Goal: Task Accomplishment & Management: Complete application form

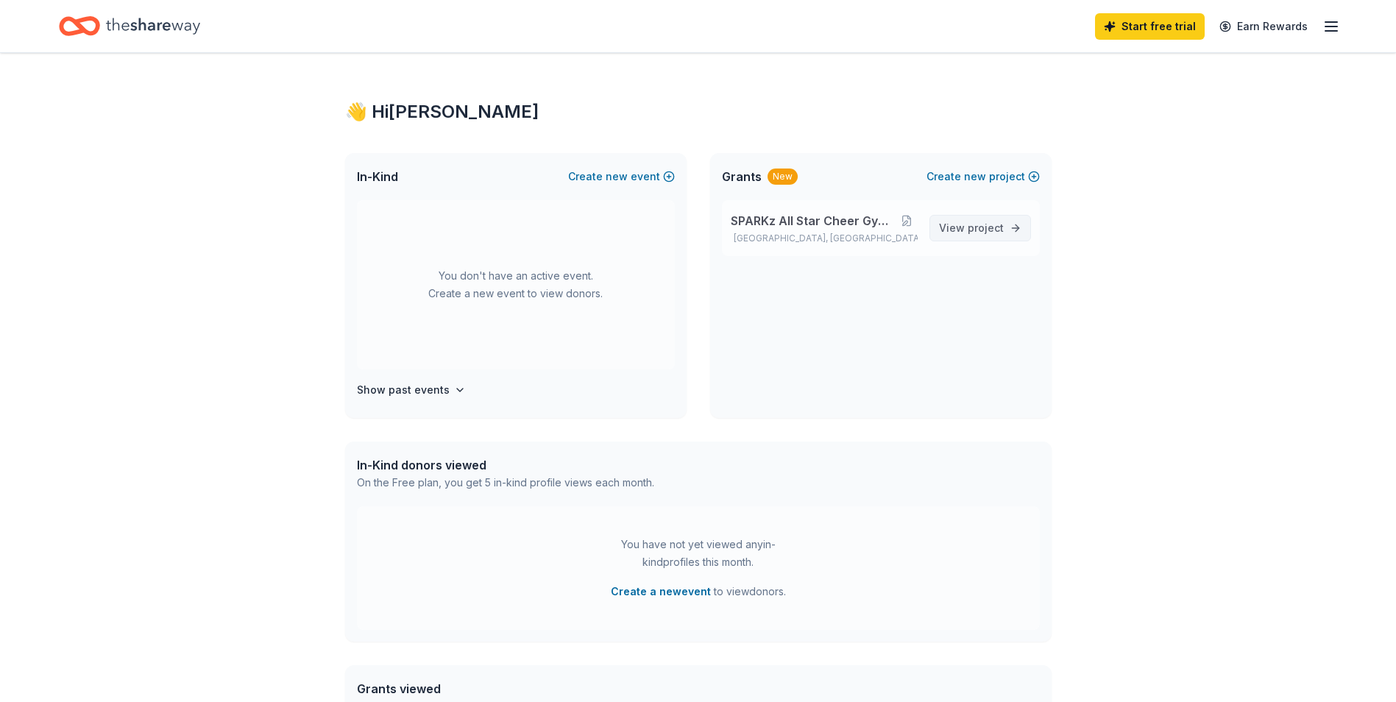
click at [982, 227] on span "project" at bounding box center [985, 227] width 36 height 13
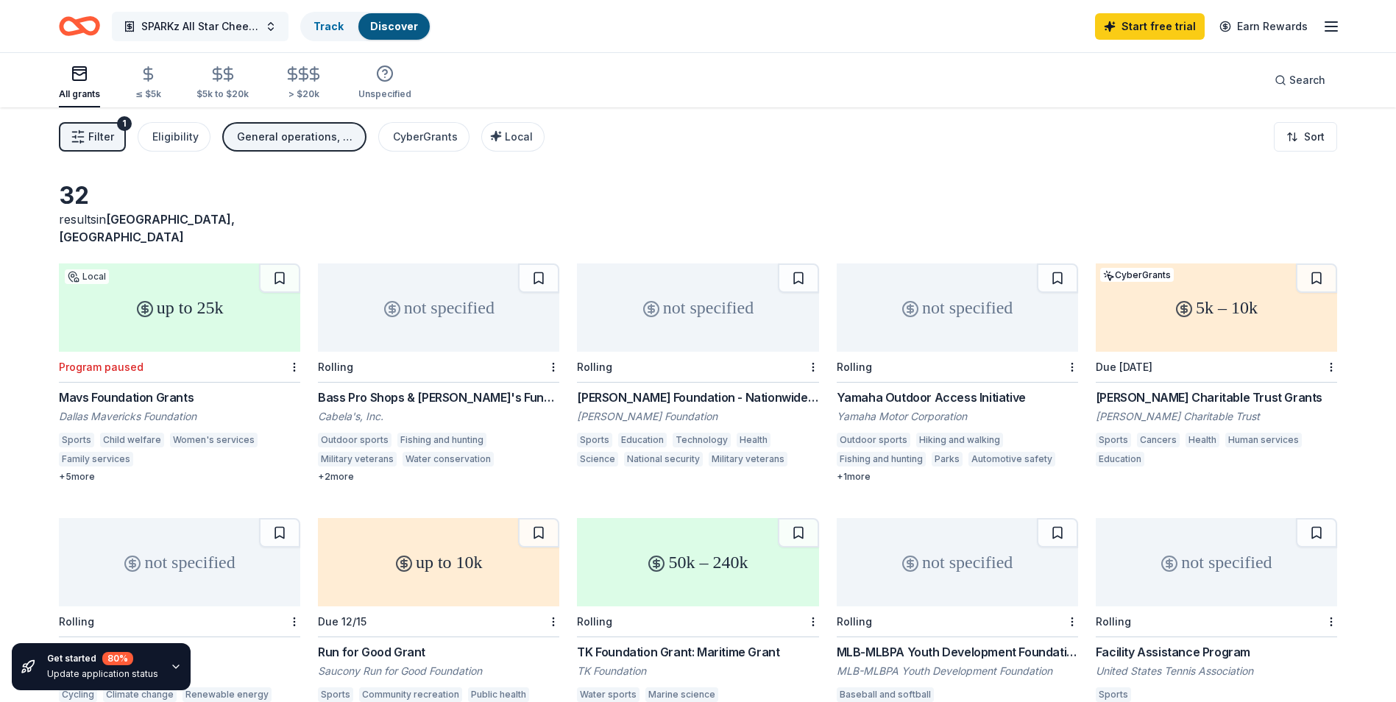
click at [149, 24] on span "SPARKz All Star Cheer Gym Fundraiser" at bounding box center [200, 27] width 118 height 18
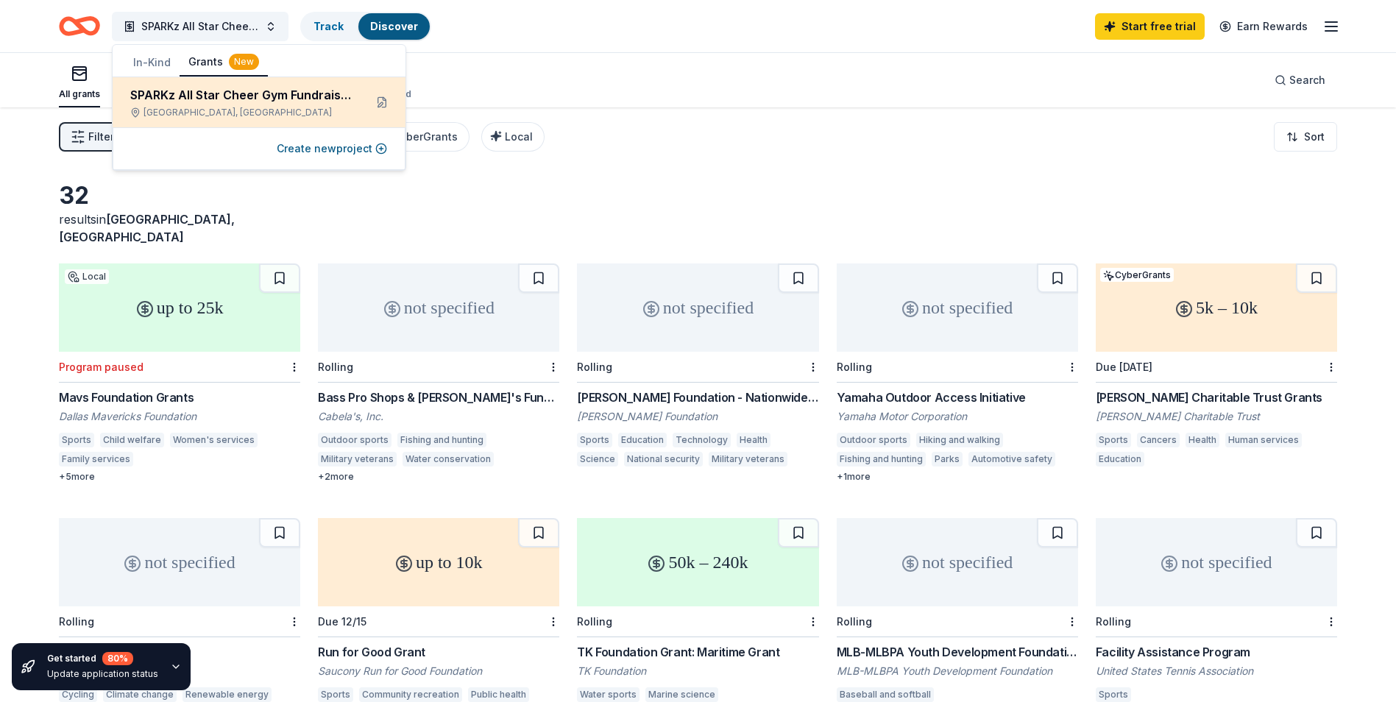
click at [205, 94] on div "SPARKz All Star Cheer Gym Fundraiser" at bounding box center [241, 95] width 222 height 18
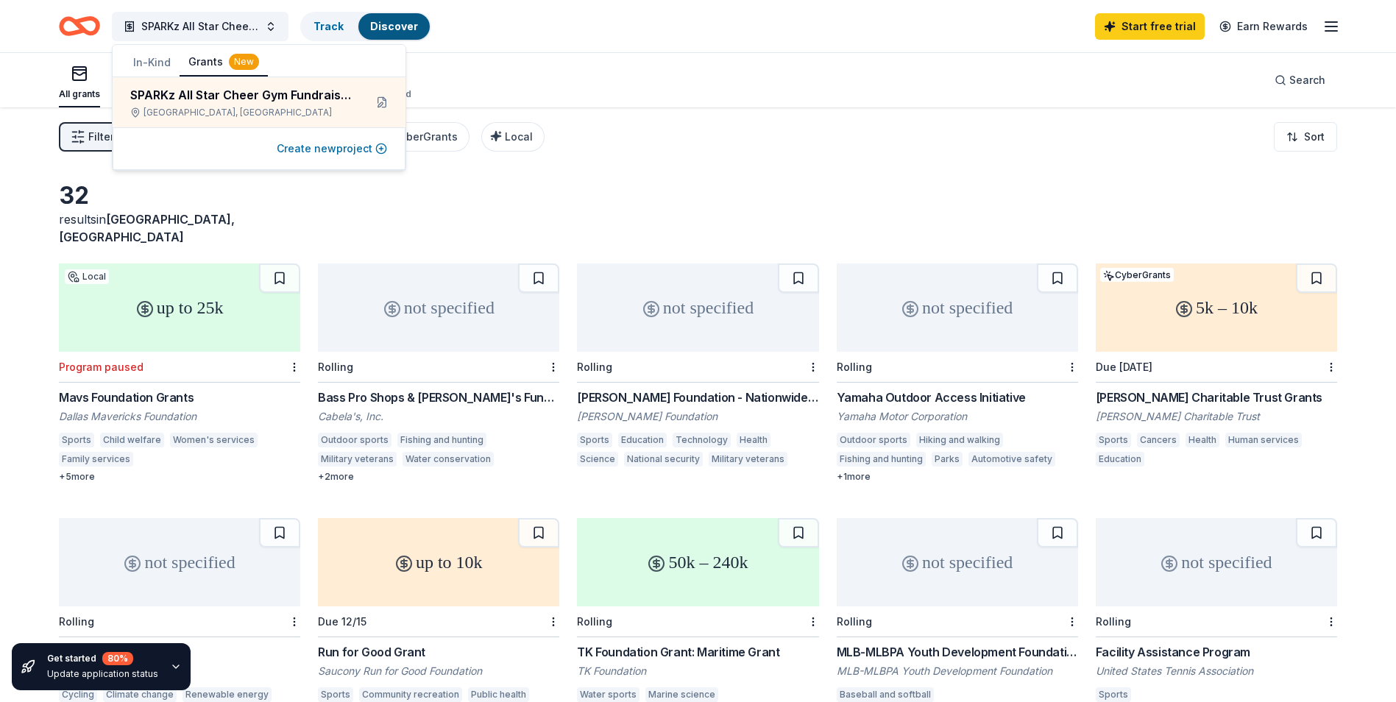
click at [362, 149] on button "Create new project" at bounding box center [332, 149] width 110 height 18
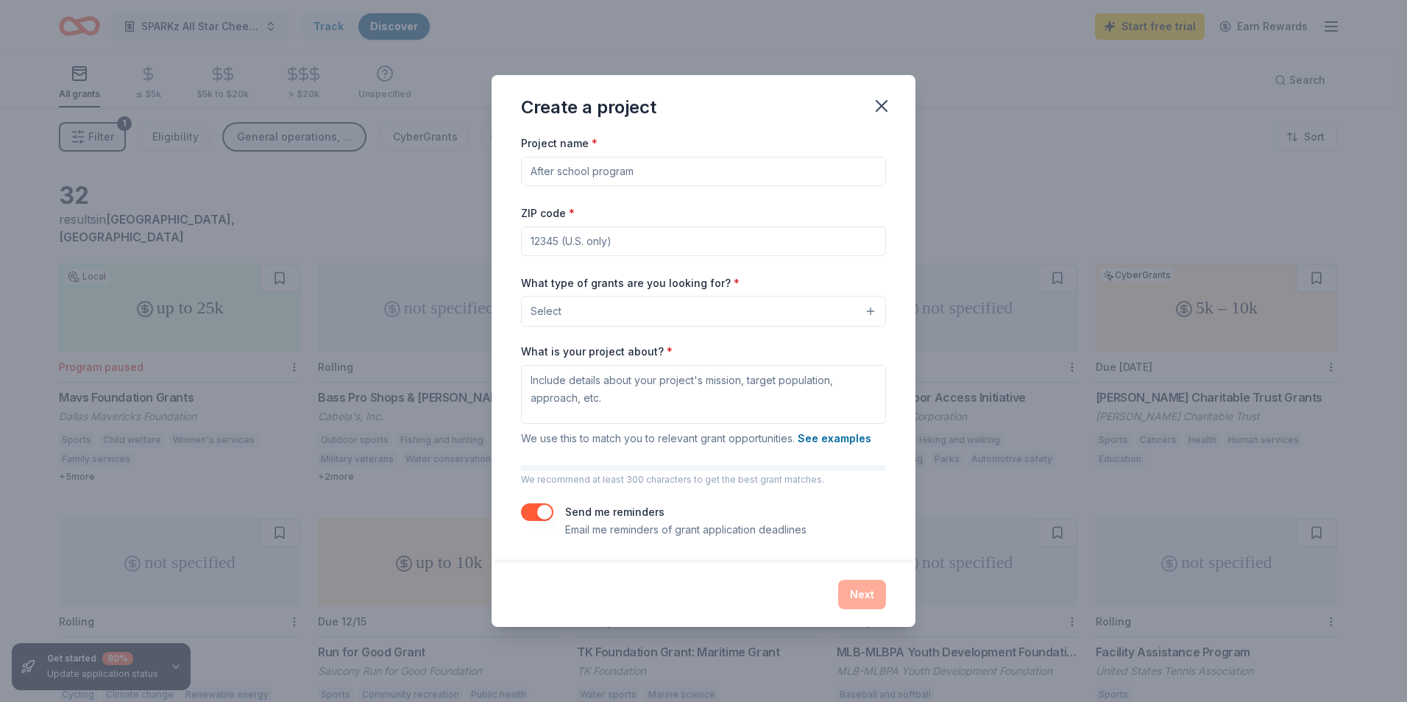
click at [580, 165] on input "Project name *" at bounding box center [703, 171] width 365 height 29
type input "U"
click at [568, 168] on input "All Star Uniform Fundraiser" at bounding box center [703, 171] width 365 height 29
type input "All Star Cheerleader Uniform Fundraiser"
click at [550, 241] on input "ZIP code *" at bounding box center [703, 241] width 365 height 29
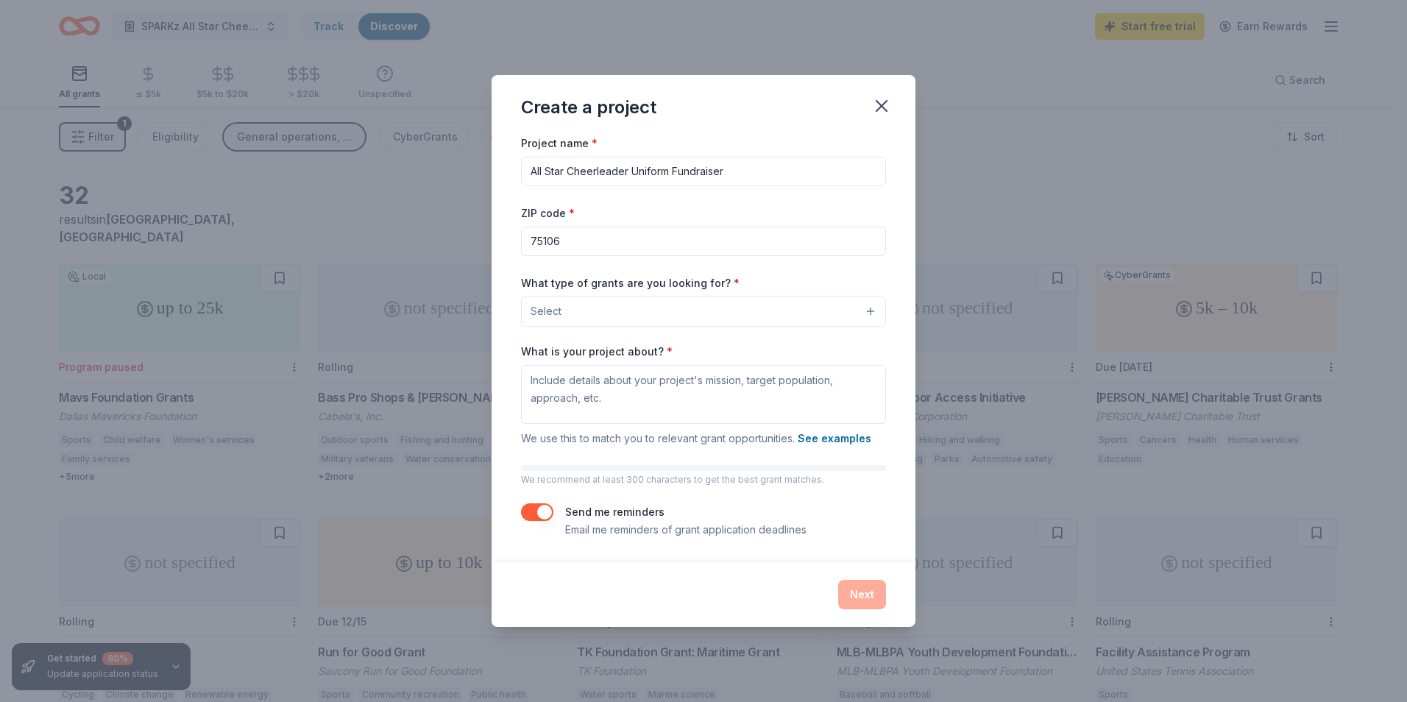
type input "75106"
click at [689, 210] on div "ZIP code * 75106" at bounding box center [703, 230] width 365 height 52
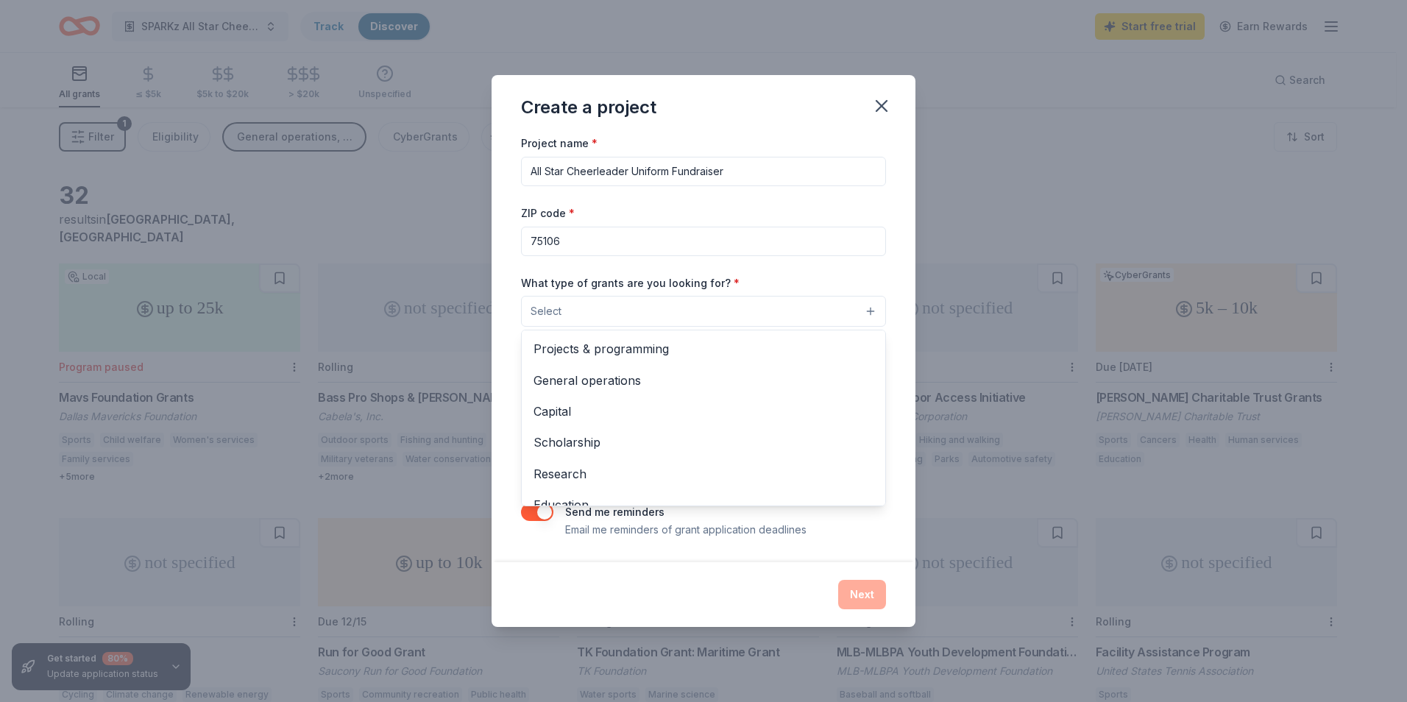
click at [698, 310] on button "Select" at bounding box center [703, 311] width 365 height 31
click at [609, 405] on span "Capital" at bounding box center [703, 411] width 340 height 19
click at [842, 262] on div "Project name * All Star Cheerleader Uniform Fundraiser ZIP code * 75106 What ty…" at bounding box center [703, 335] width 365 height 405
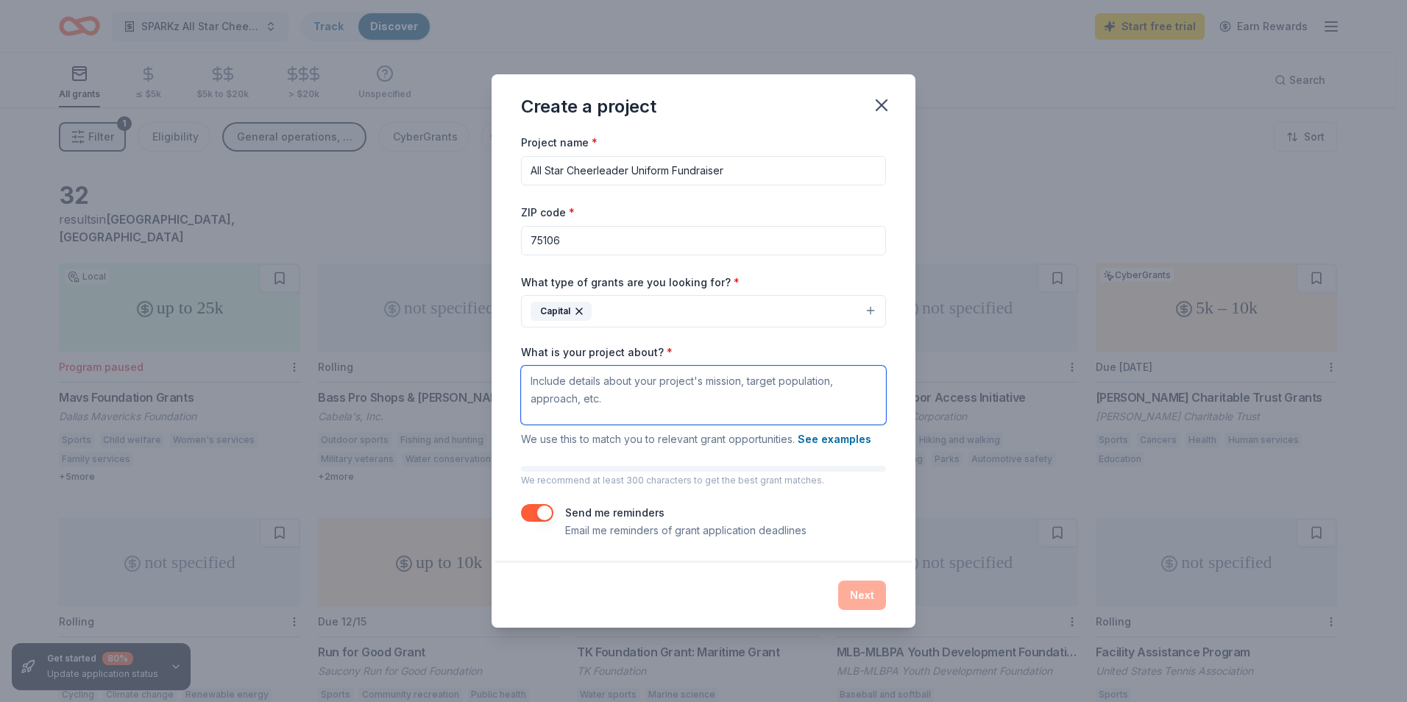
click at [555, 382] on textarea "What is your project about? *" at bounding box center [703, 395] width 365 height 59
click at [557, 382] on textarea "What is your project about? *" at bounding box center [703, 395] width 365 height 59
click at [637, 394] on textarea "The SPARKz All Star Cheerleaders Corporation is a nonprofit organization locate…" at bounding box center [703, 395] width 365 height 59
click at [643, 396] on textarea "The SPARKz All Star Cheerleaders Corporation is a nonprofit organization locate…" at bounding box center [703, 395] width 365 height 59
click at [640, 396] on textarea "The SPARKz All Star Cheerleaders Corporation is a nonprofit organization locate…" at bounding box center [703, 395] width 365 height 59
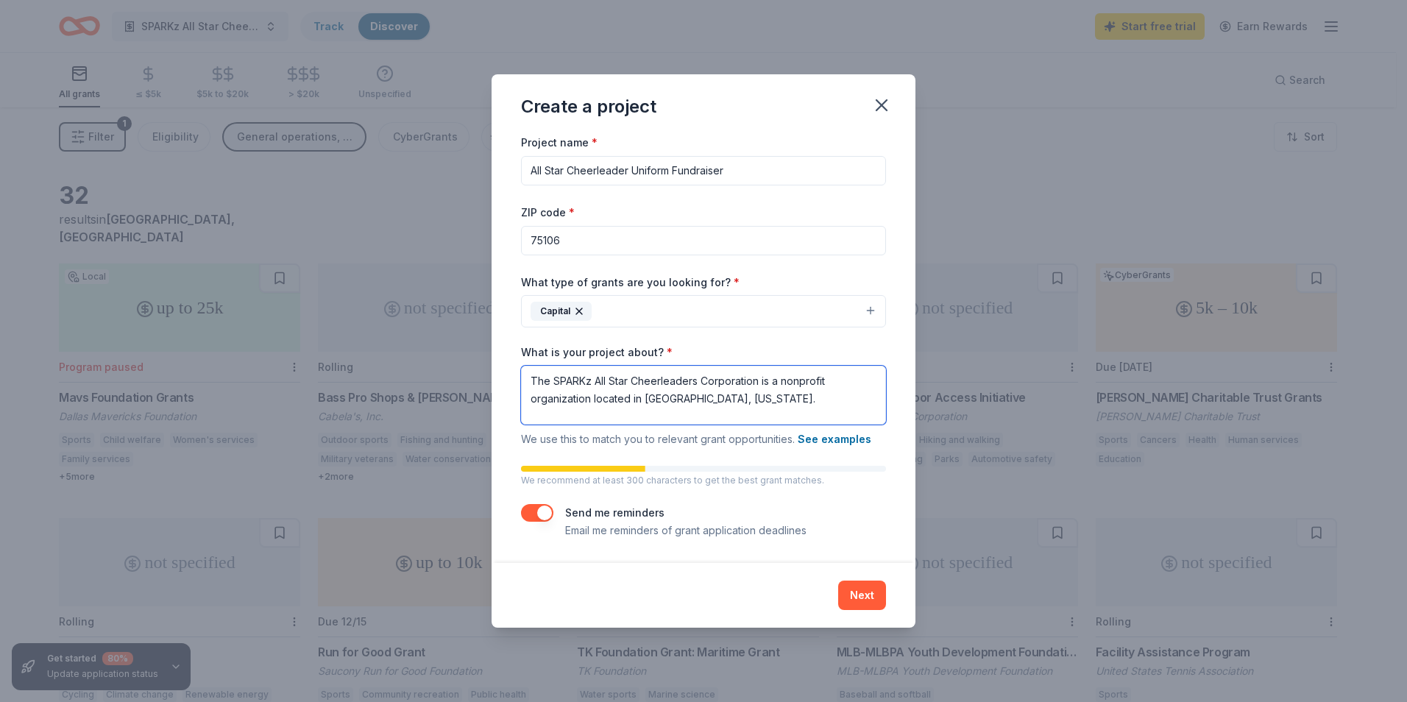
click at [746, 399] on textarea "The SPARKz All Star Cheerleaders Corporation is a nonprofit organization locate…" at bounding box center [703, 395] width 365 height 59
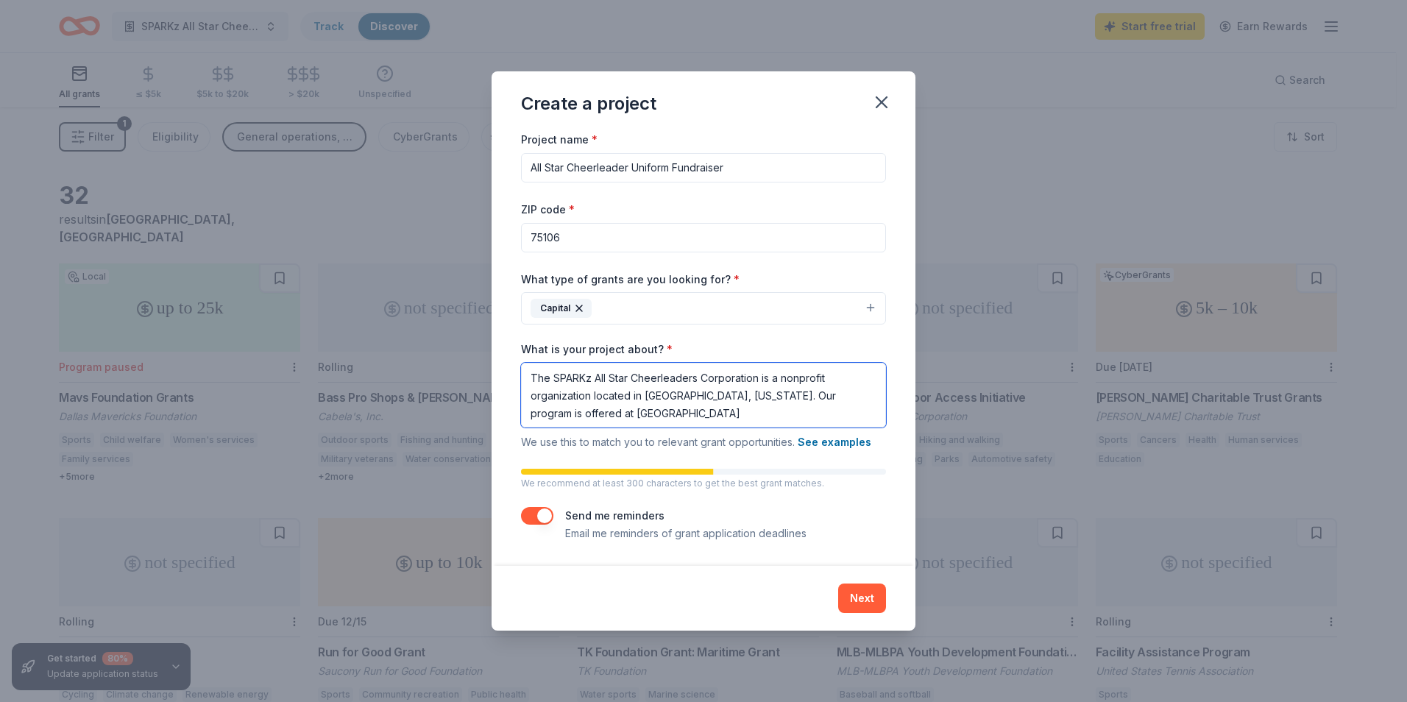
click at [584, 411] on textarea "The SPARKz All Star Cheerleaders Corporation is a nonprofit organization locate…" at bounding box center [703, 395] width 365 height 65
click at [638, 410] on textarea "The SPARKz All Star Cheerleaders Corporation is a nonprofit organization locate…" at bounding box center [703, 395] width 365 height 65
click at [642, 413] on textarea "The SPARKz All Star Cheerleaders Corporation is a nonprofit organization locate…" at bounding box center [703, 395] width 365 height 65
click at [688, 415] on textarea "The SPARKz All Star Cheerleaders Corporation is a nonprofit organization locate…" at bounding box center [703, 395] width 365 height 65
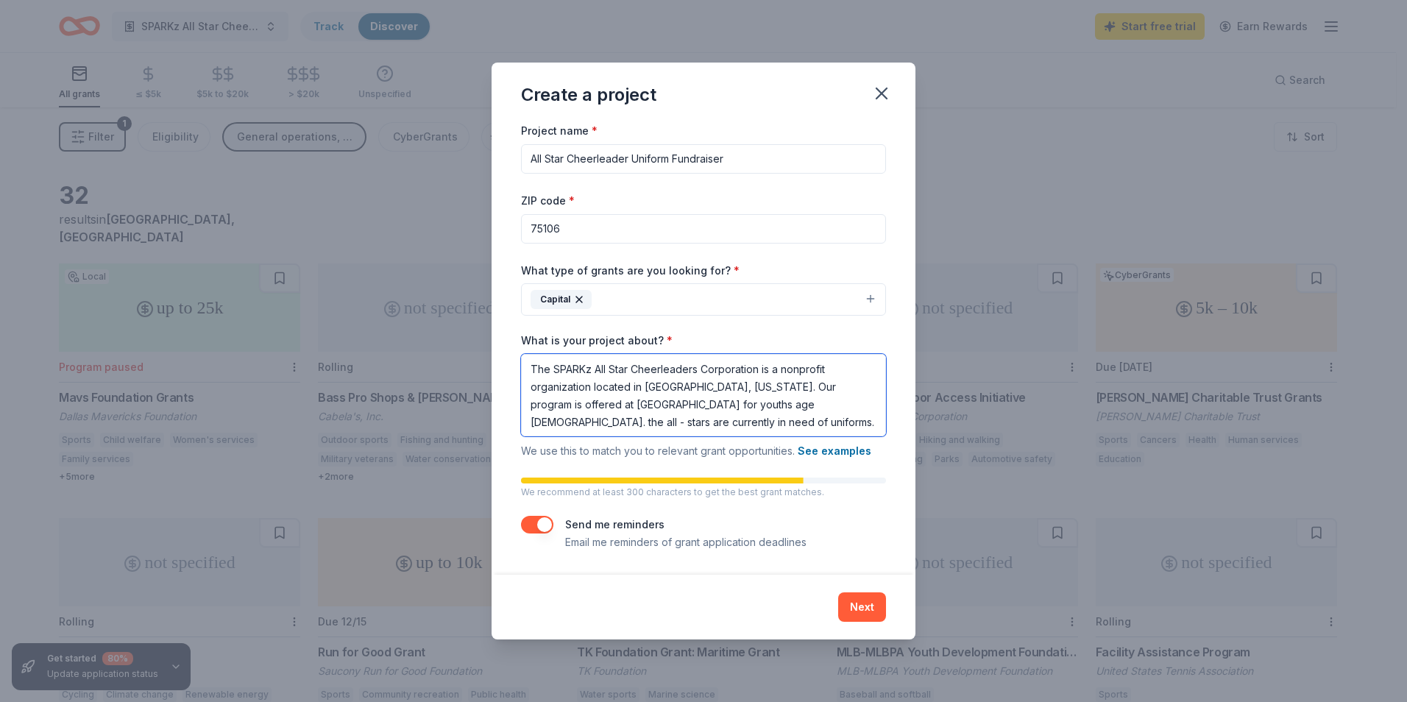
click at [788, 399] on textarea "The SPARKz All Star Cheerleaders Corporation is a nonprofit organization locate…" at bounding box center [703, 395] width 365 height 82
click at [683, 424] on textarea "The SPARKz All Star Cheerleaders Corporation is a nonprofit organization locate…" at bounding box center [703, 395] width 365 height 82
click at [780, 402] on textarea "The SPARKz All Star Cheerleaders Corporation is a nonprofit organization locate…" at bounding box center [703, 395] width 365 height 82
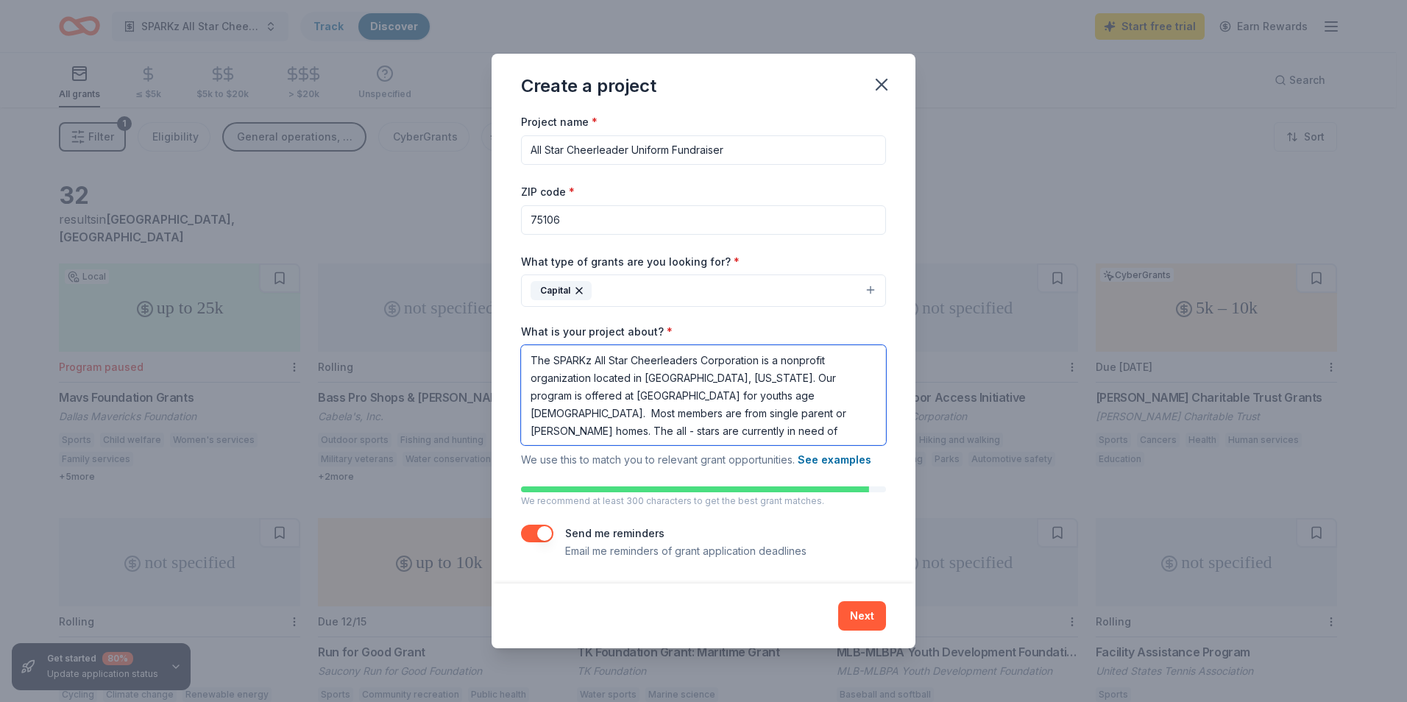
scroll to position [1, 0]
click at [634, 430] on textarea "The SPARKz All Star Cheerleaders Corporation is a nonprofit organization locate…" at bounding box center [703, 395] width 365 height 100
click at [717, 408] on textarea "The SPARKz All Star Cheerleaders Corporation is a nonprofit organization locate…" at bounding box center [703, 395] width 365 height 100
click at [841, 408] on textarea "The SPARKz All Star Cheerleaders Corporation is a nonprofit organization locate…" at bounding box center [703, 395] width 365 height 100
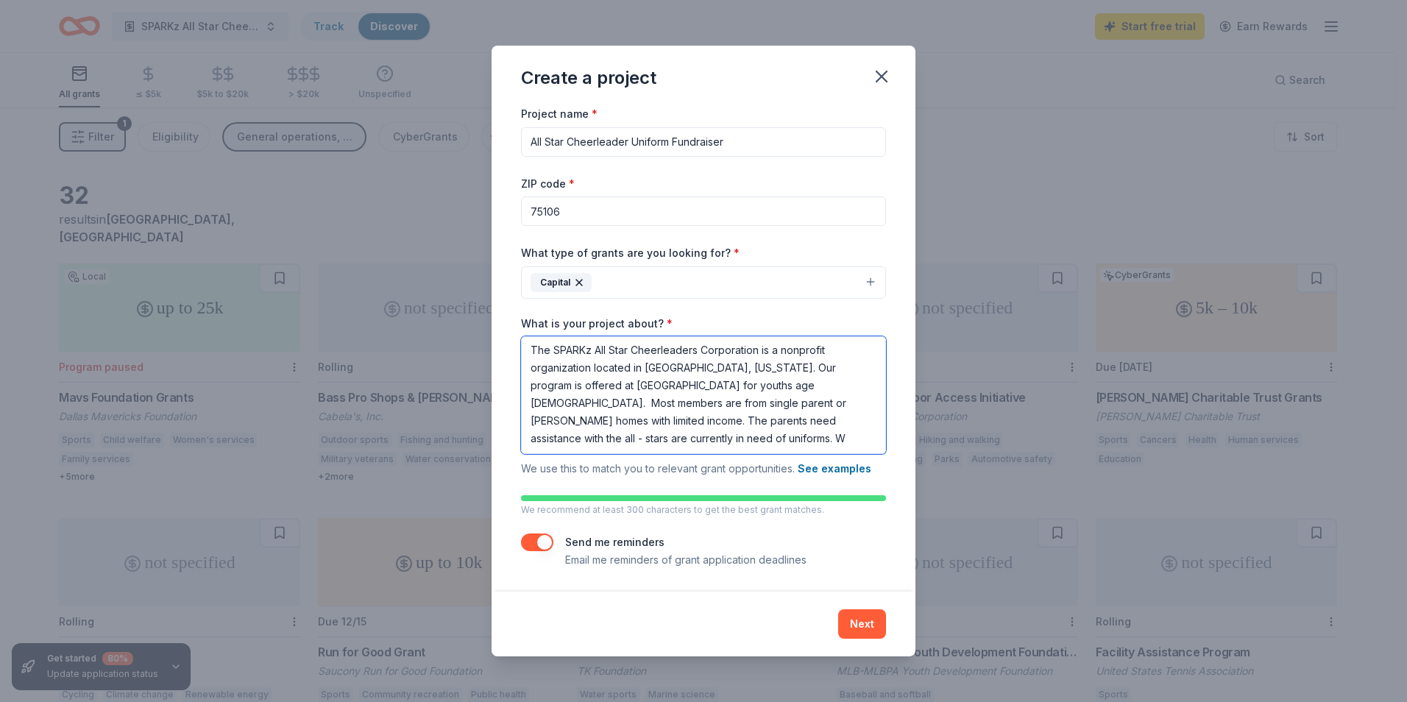
click at [608, 436] on textarea "The SPARKz All Star Cheerleaders Corporation is a nonprofit organization locate…" at bounding box center [703, 395] width 365 height 118
drag, startPoint x: 624, startPoint y: 436, endPoint x: 802, endPoint y: 422, distance: 178.5
click at [802, 422] on textarea "The SPARKz All Star Cheerleaders Corporation is a nonprofit organization locate…" at bounding box center [703, 395] width 365 height 118
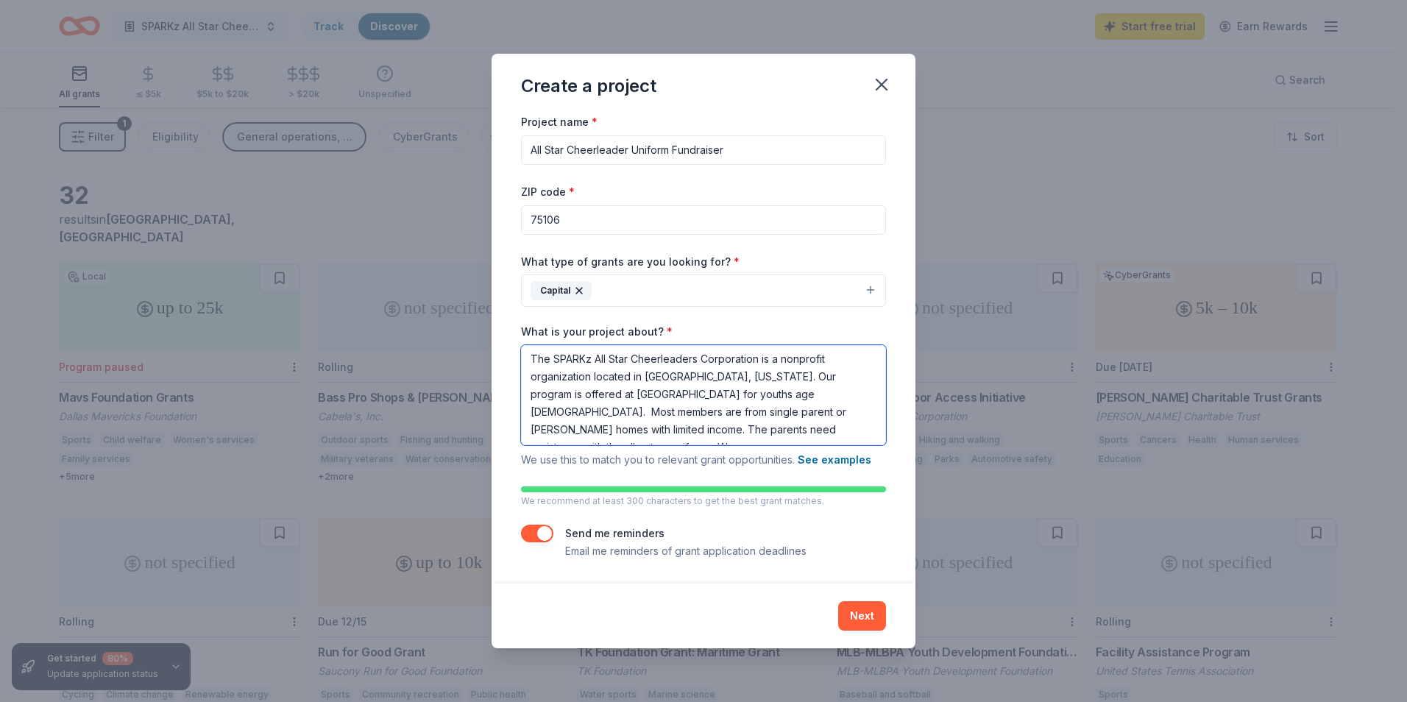
click at [814, 433] on textarea "The SPARKz All Star Cheerleaders Corporation is a nonprofit organization locate…" at bounding box center [703, 395] width 365 height 100
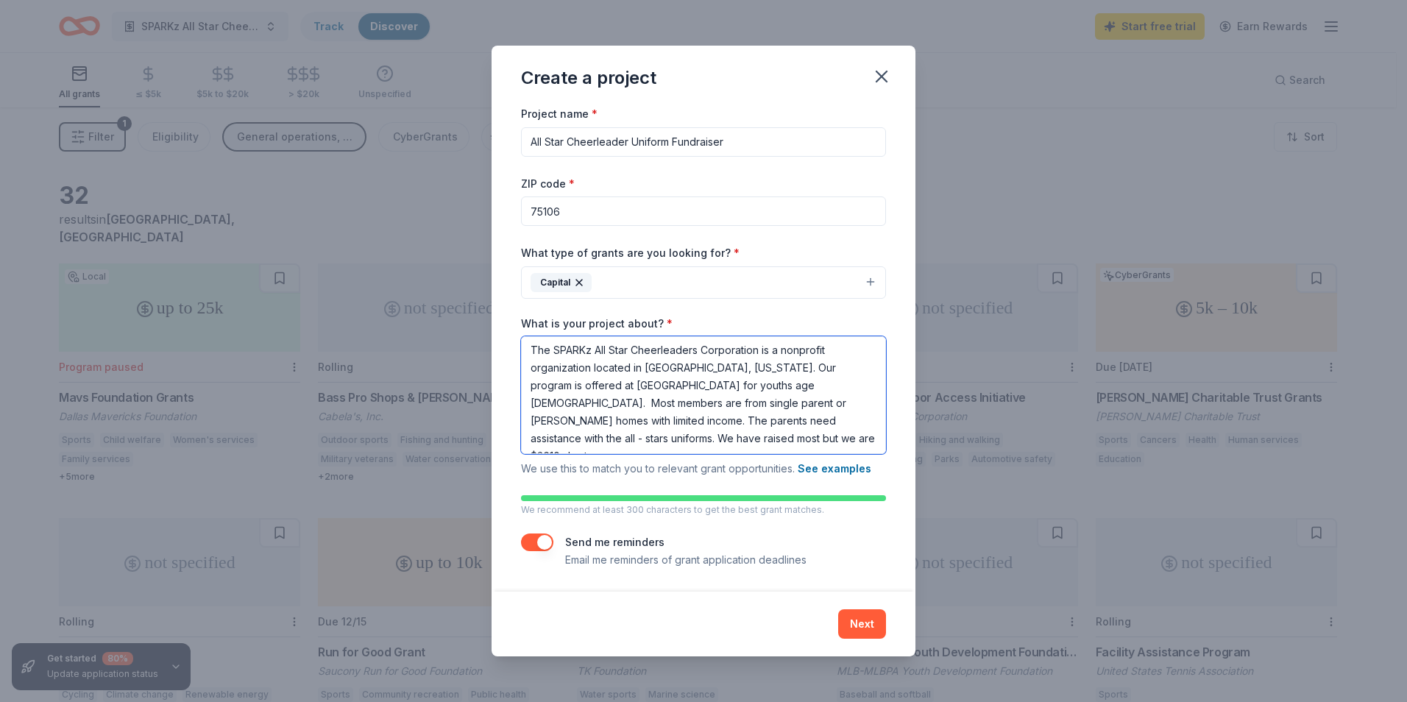
scroll to position [1, 0]
click at [626, 435] on textarea "The SPARKz All Star Cheerleaders Corporation is a nonprofit organization locate…" at bounding box center [703, 394] width 365 height 118
click at [636, 438] on textarea "The SPARKz All Star Cheerleaders Corporation is a nonprofit organization locate…" at bounding box center [703, 394] width 365 height 118
click at [604, 438] on textarea "The SPARKz All Star Cheerleaders Corporation is a nonprofit organization locate…" at bounding box center [703, 394] width 365 height 118
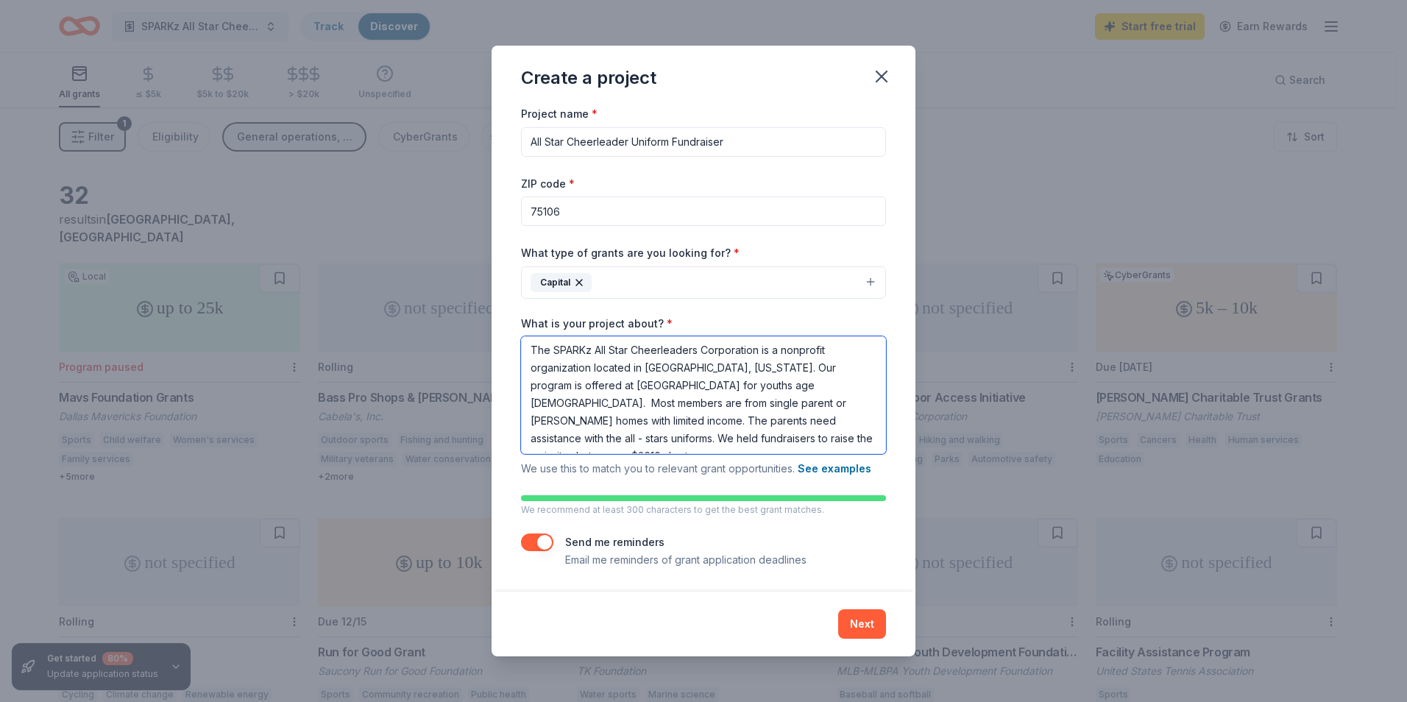
click at [791, 436] on textarea "The SPARKz All Star Cheerleaders Corporation is a nonprofit organization locate…" at bounding box center [703, 395] width 365 height 118
click at [766, 439] on textarea "The SPARKz All Star Cheerleaders Corporation is a nonprofit organization locate…" at bounding box center [703, 395] width 365 height 118
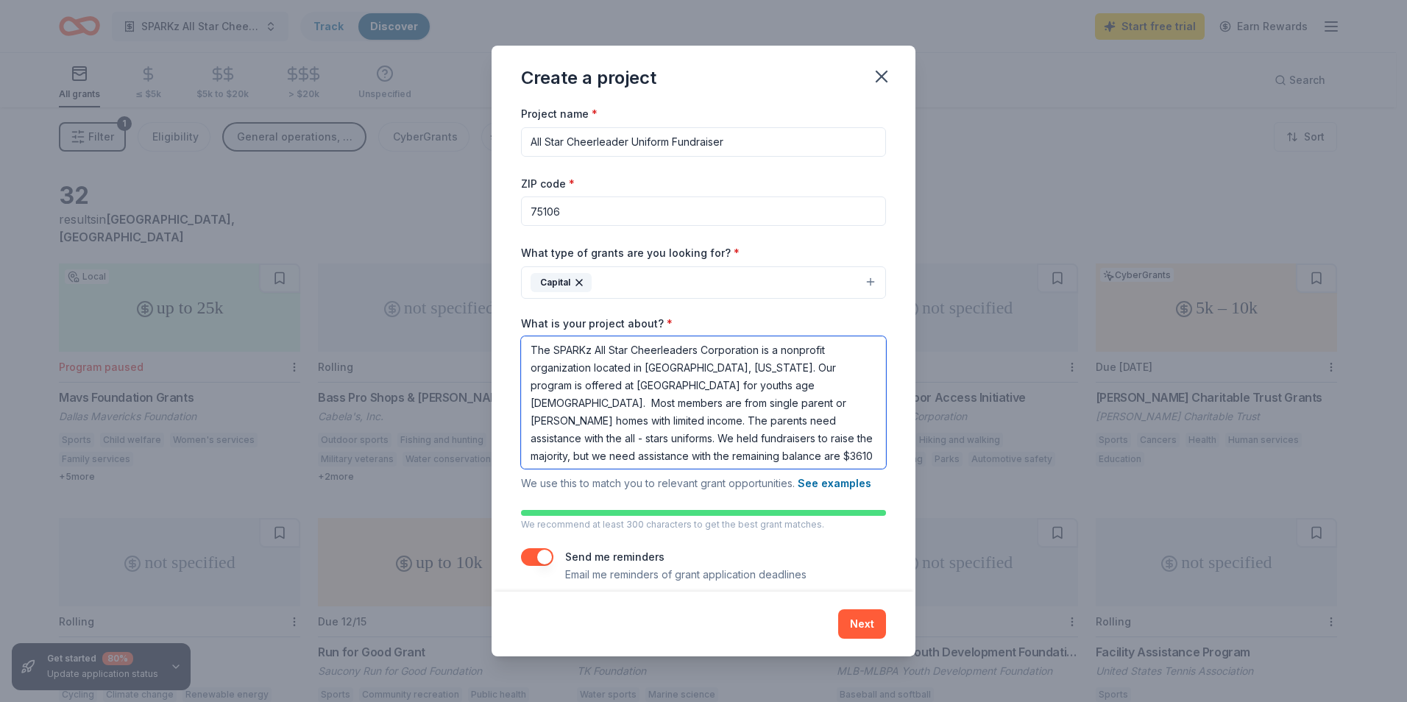
click at [681, 457] on textarea "The SPARKz All Star Cheerleaders Corporation is a nonprofit organization locate…" at bounding box center [703, 402] width 365 height 132
click at [738, 455] on textarea "The SPARKz All Star Cheerleaders Corporation is a nonprofit organization locate…" at bounding box center [703, 402] width 365 height 132
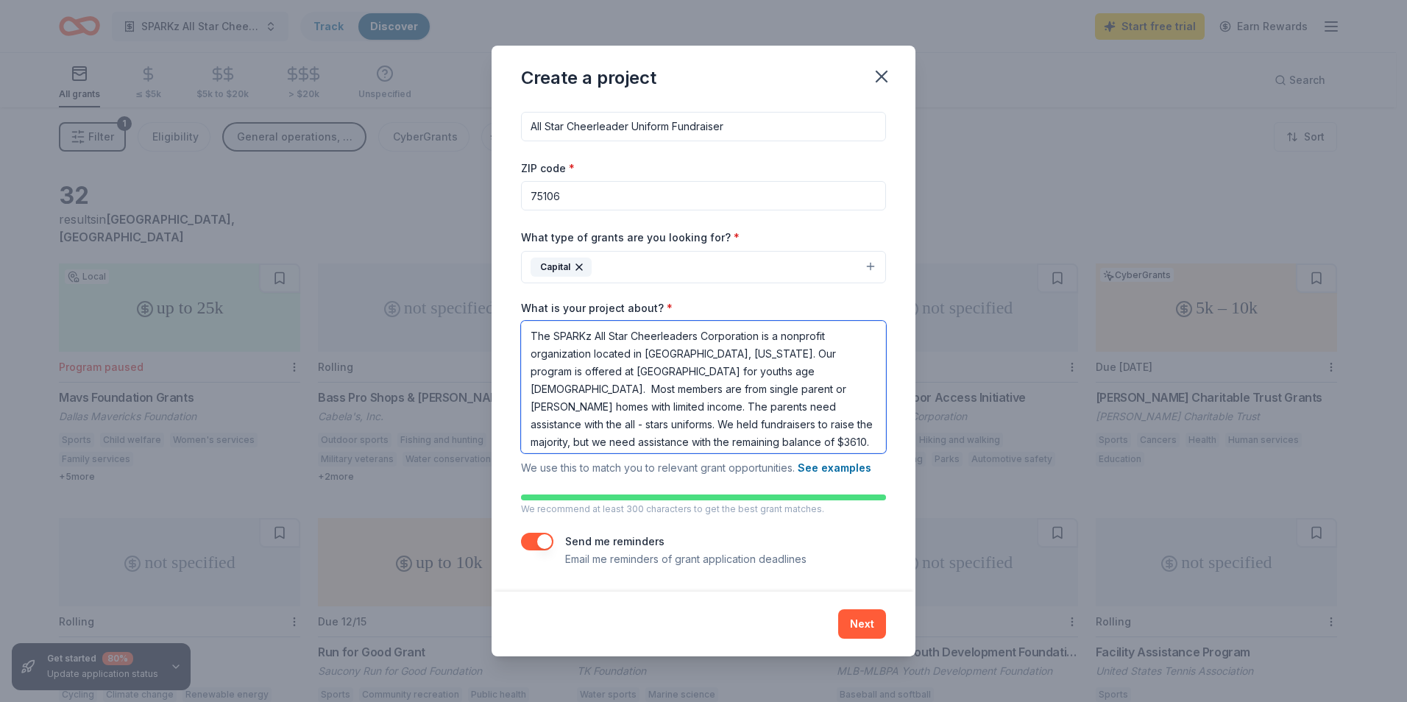
drag, startPoint x: 692, startPoint y: 450, endPoint x: 399, endPoint y: 236, distance: 361.7
click at [399, 236] on div "Create a project Project name * All Star Cheerleader Uniform Fundraiser ZIP cod…" at bounding box center [703, 351] width 1407 height 702
type textarea "The SPARKz All Star Cheerleaders Corporation is a nonprofit organization locate…"
click at [859, 532] on div "Project name * All Star Cheerleader Uniform Fundraiser ZIP code * 75106 What ty…" at bounding box center [703, 328] width 365 height 479
click at [862, 609] on div "Next" at bounding box center [703, 623] width 365 height 29
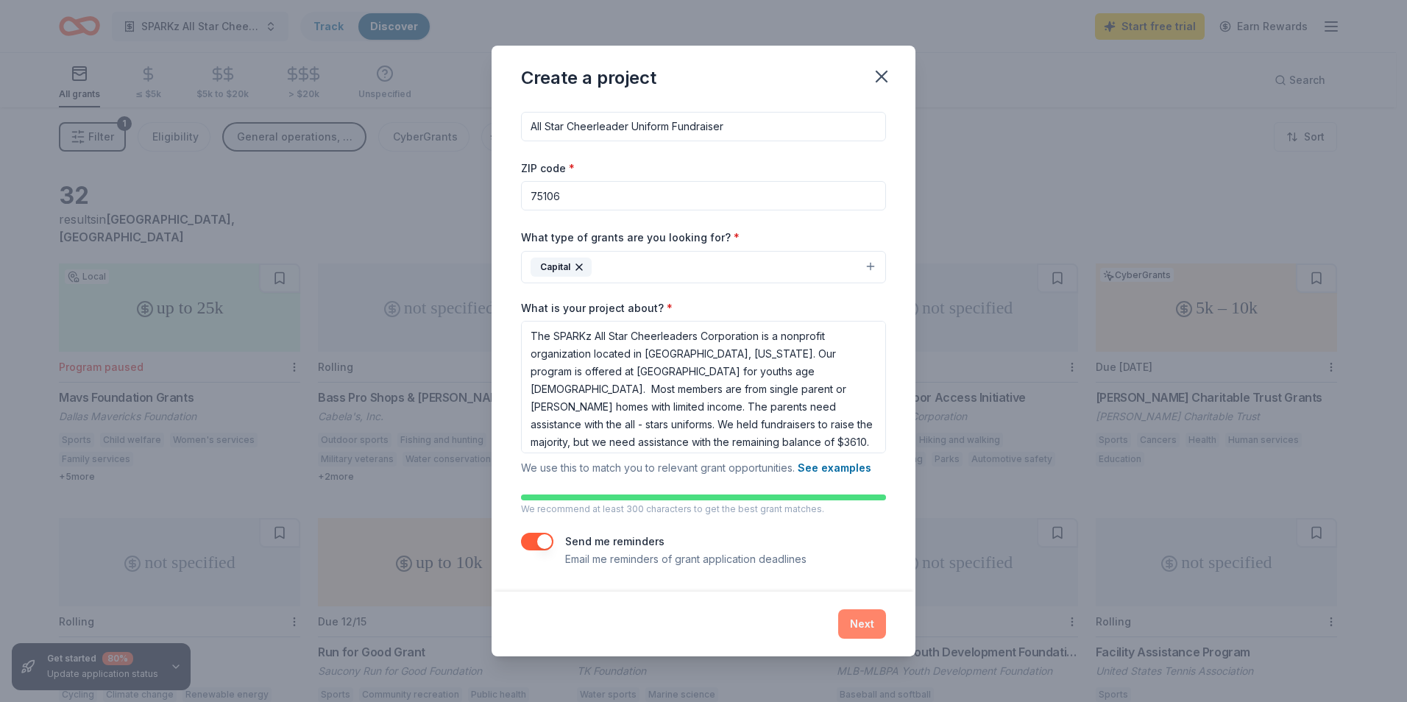
click at [861, 614] on button "Next" at bounding box center [862, 623] width 48 height 29
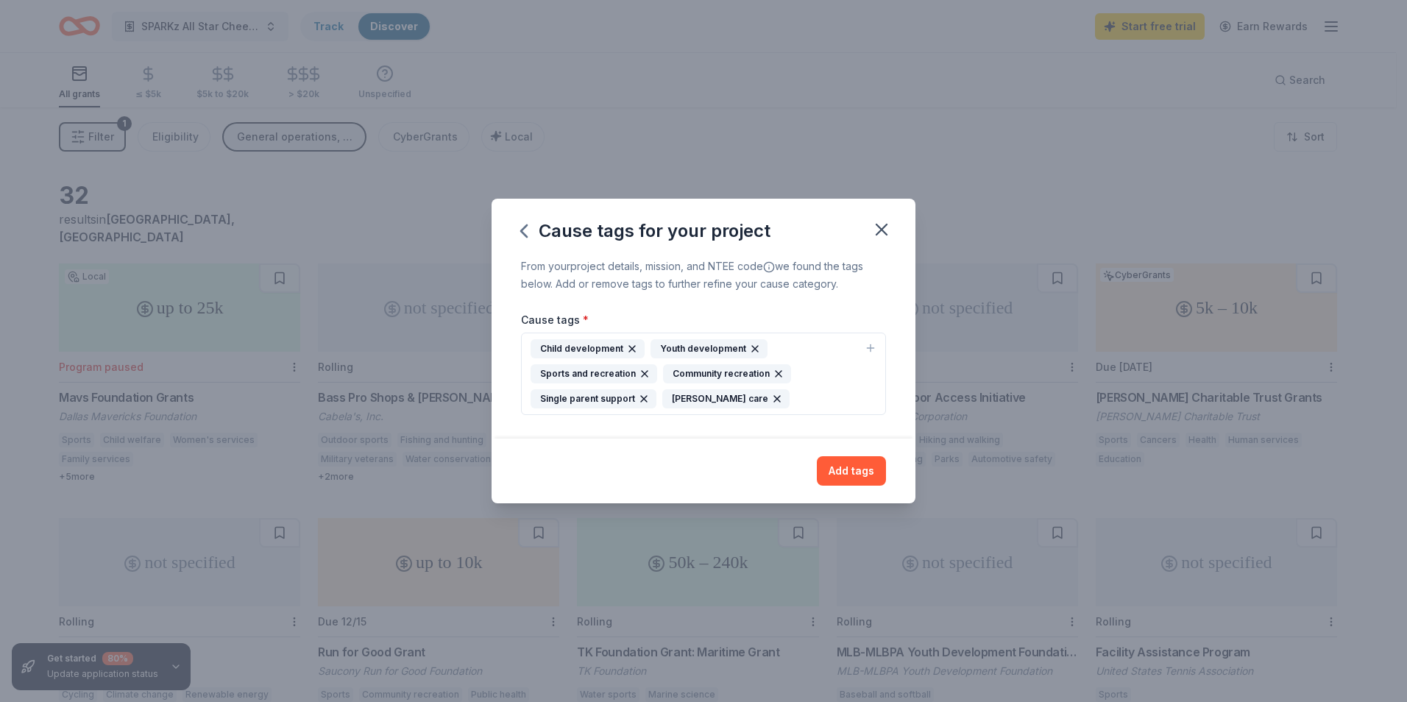
click at [694, 344] on div "Youth development" at bounding box center [708, 348] width 117 height 19
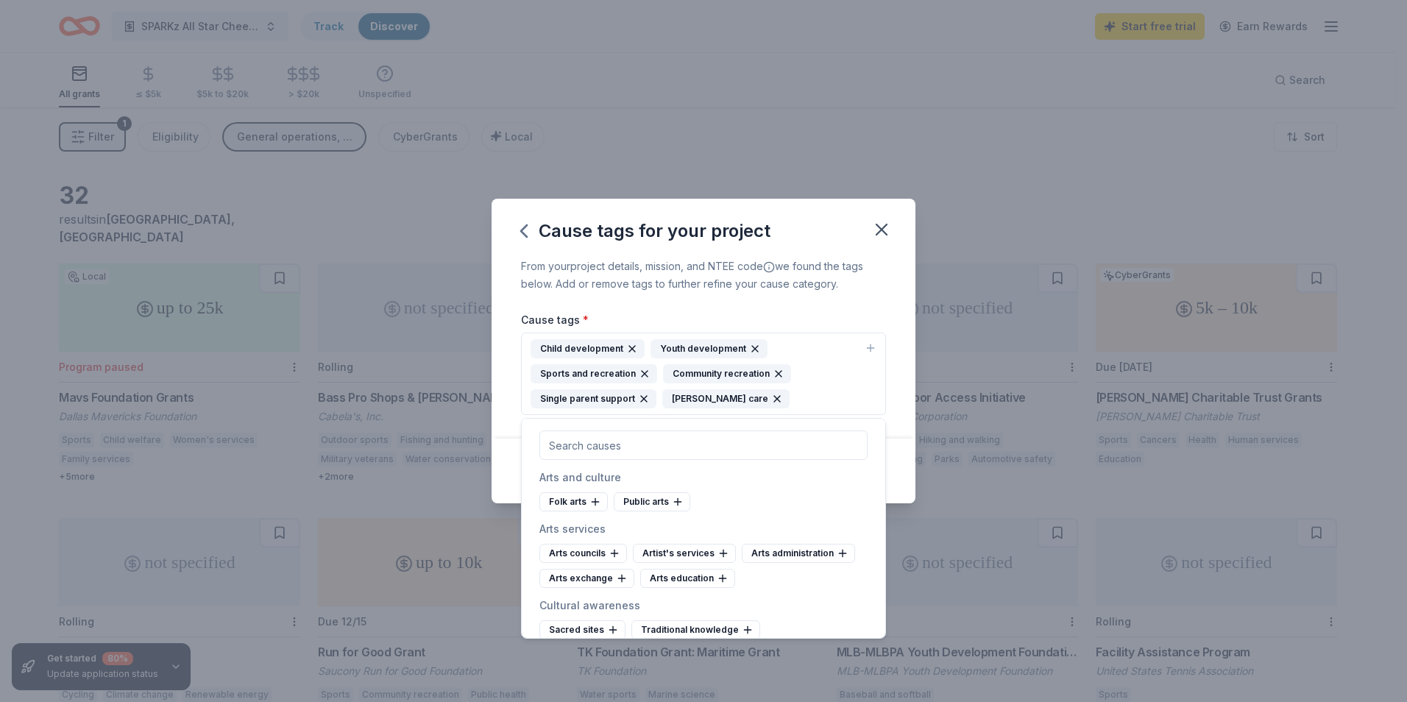
click at [589, 372] on div "Sports and recreation" at bounding box center [593, 373] width 127 height 19
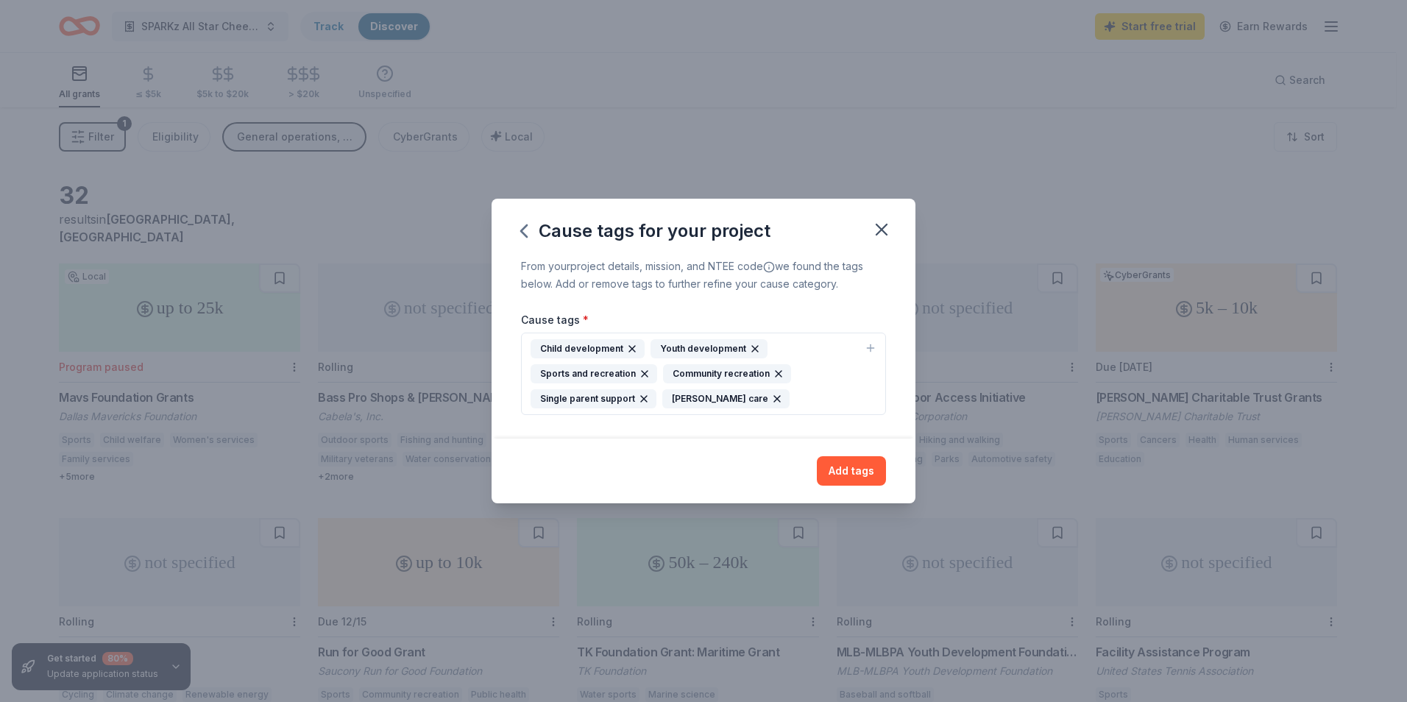
click at [706, 350] on div "Youth development" at bounding box center [708, 348] width 117 height 19
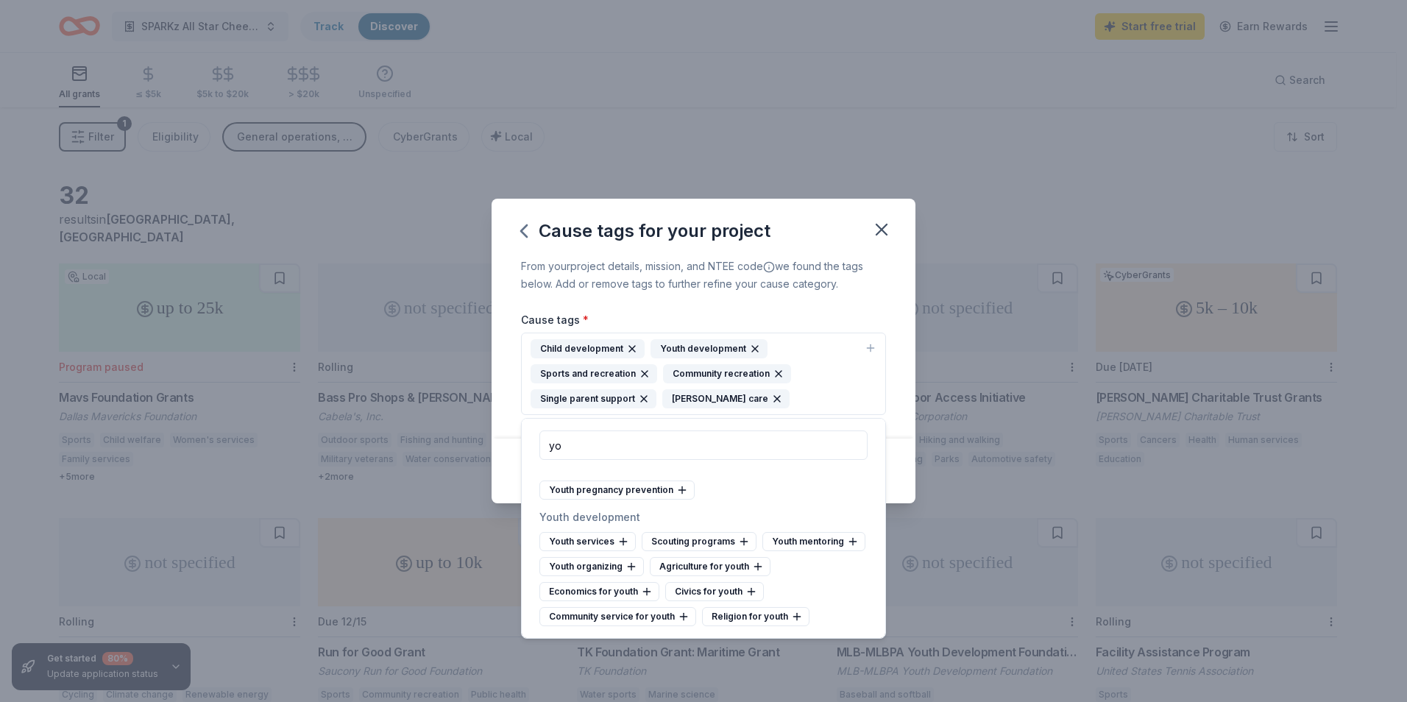
scroll to position [37, 0]
click at [597, 532] on div "Youth services" at bounding box center [587, 541] width 96 height 19
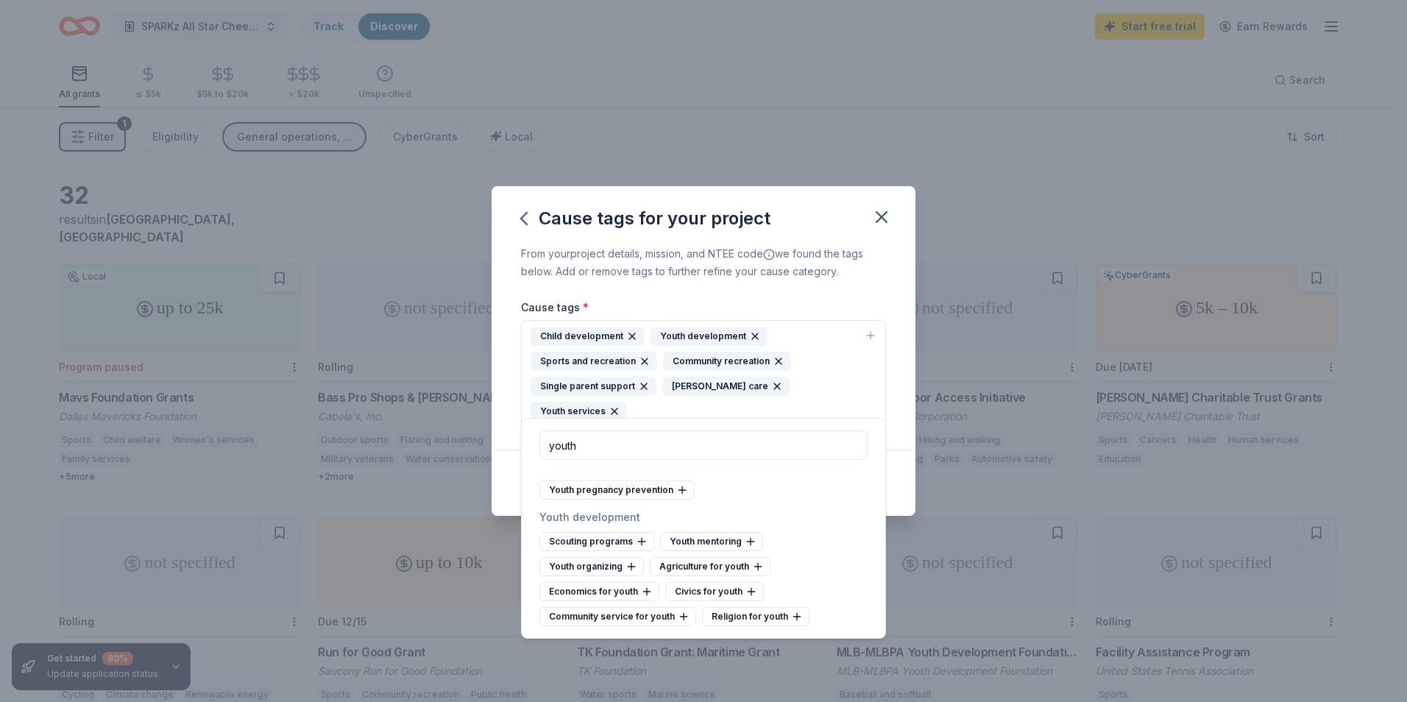
scroll to position [12, 0]
click at [639, 618] on div "Community service for youth" at bounding box center [617, 616] width 157 height 19
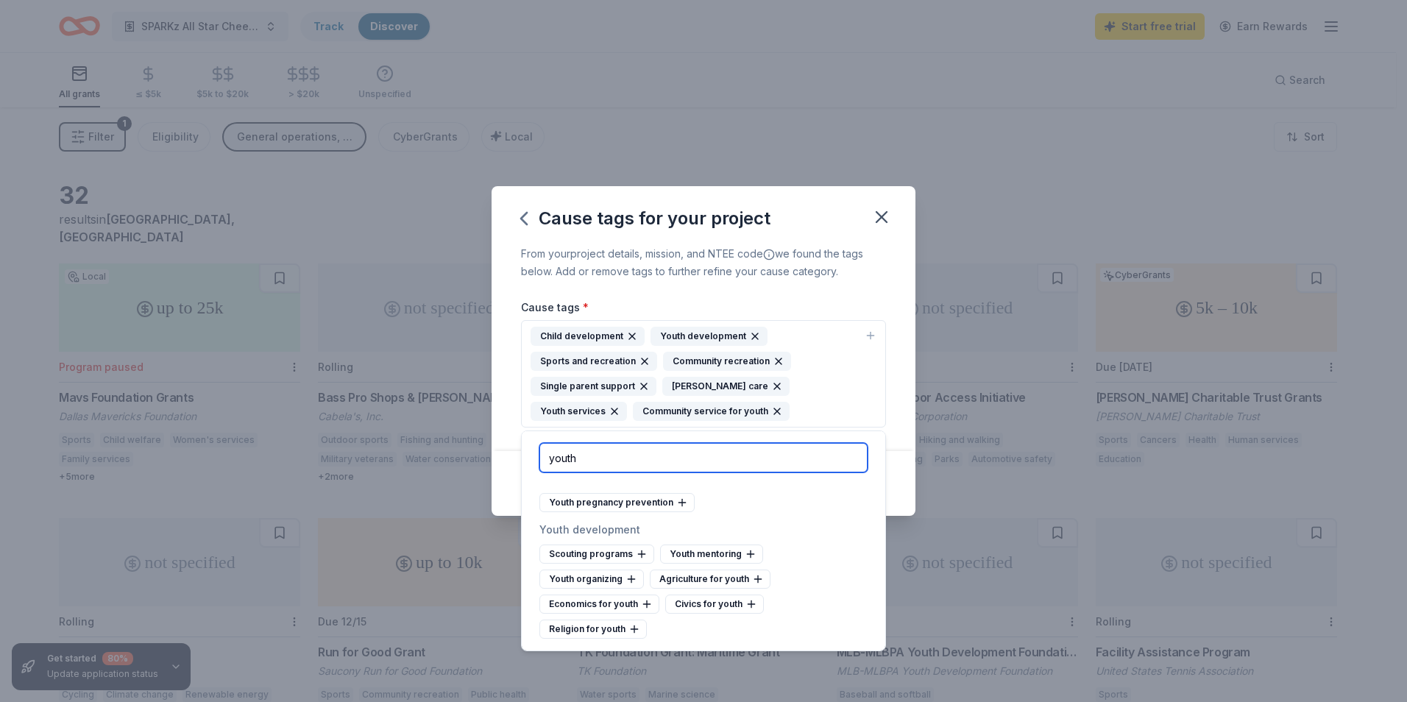
click at [589, 455] on input "youth" at bounding box center [703, 457] width 328 height 29
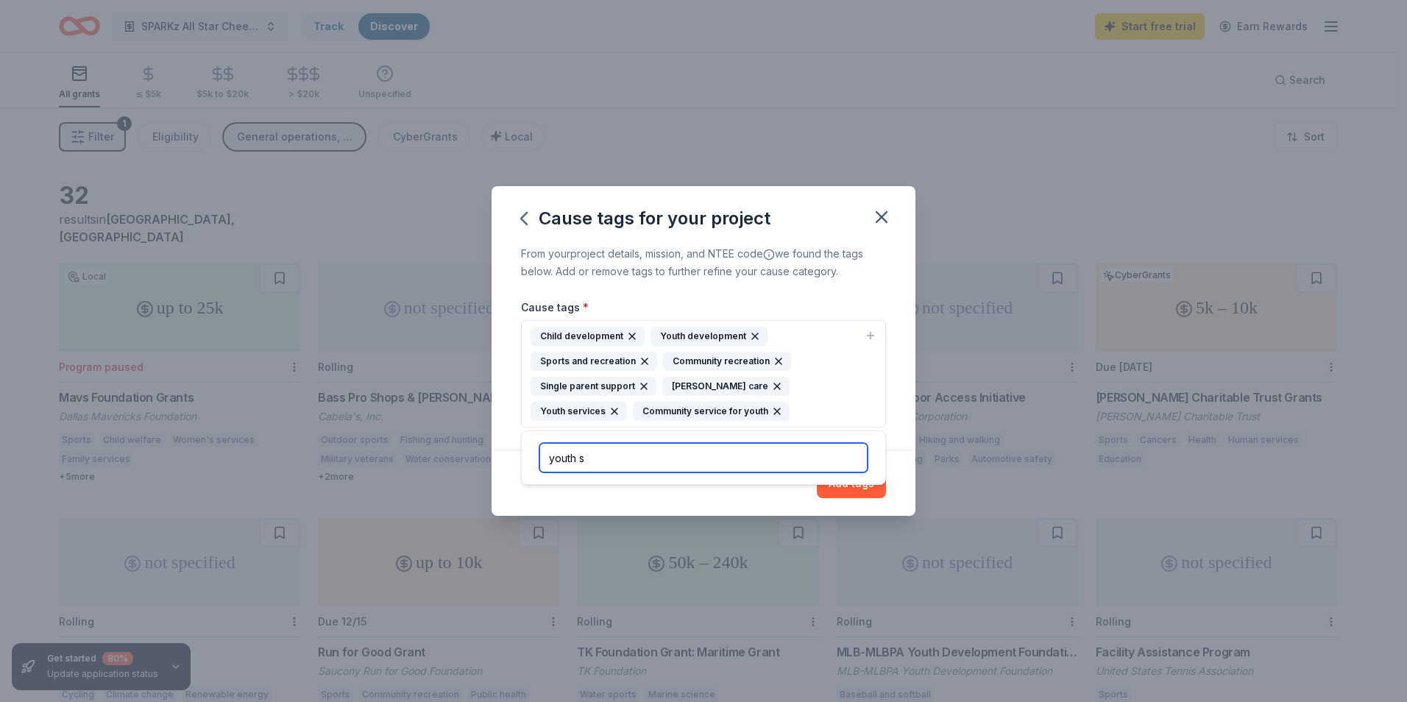
scroll to position [0, 0]
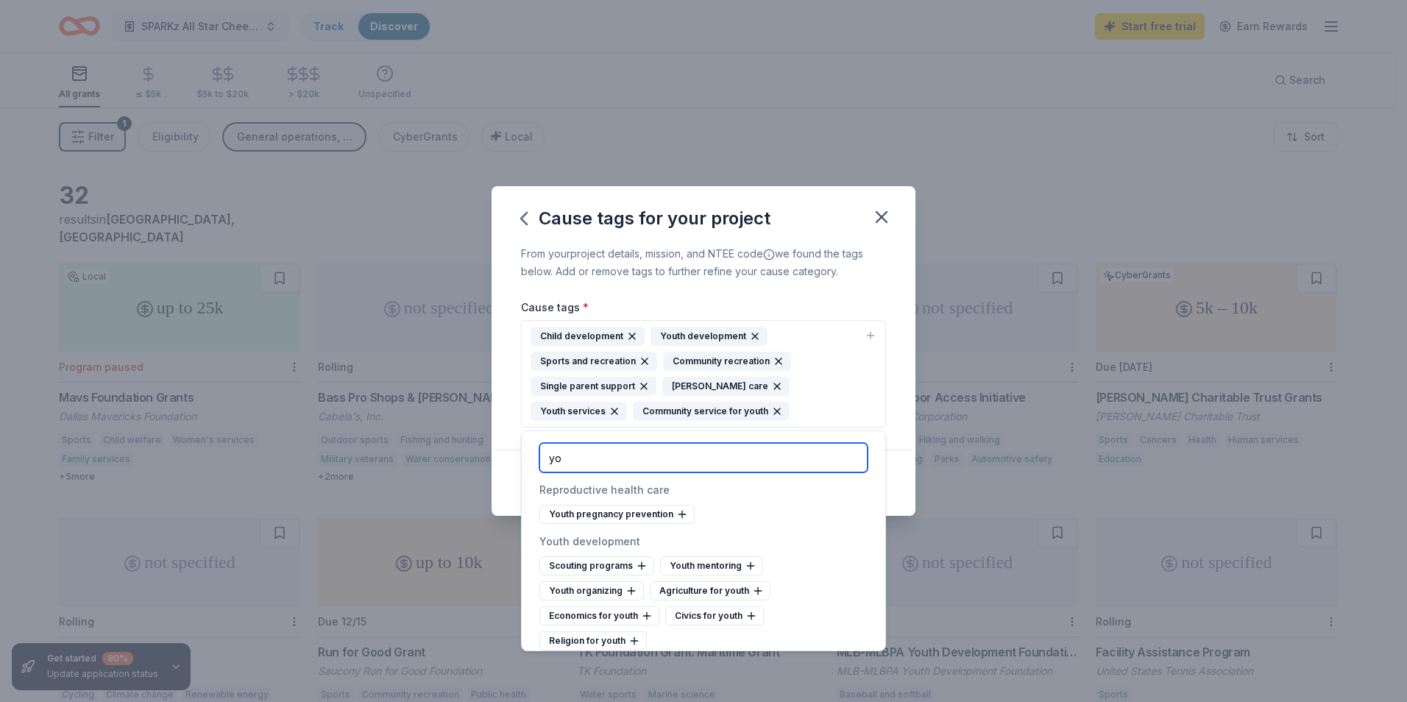
type input "y"
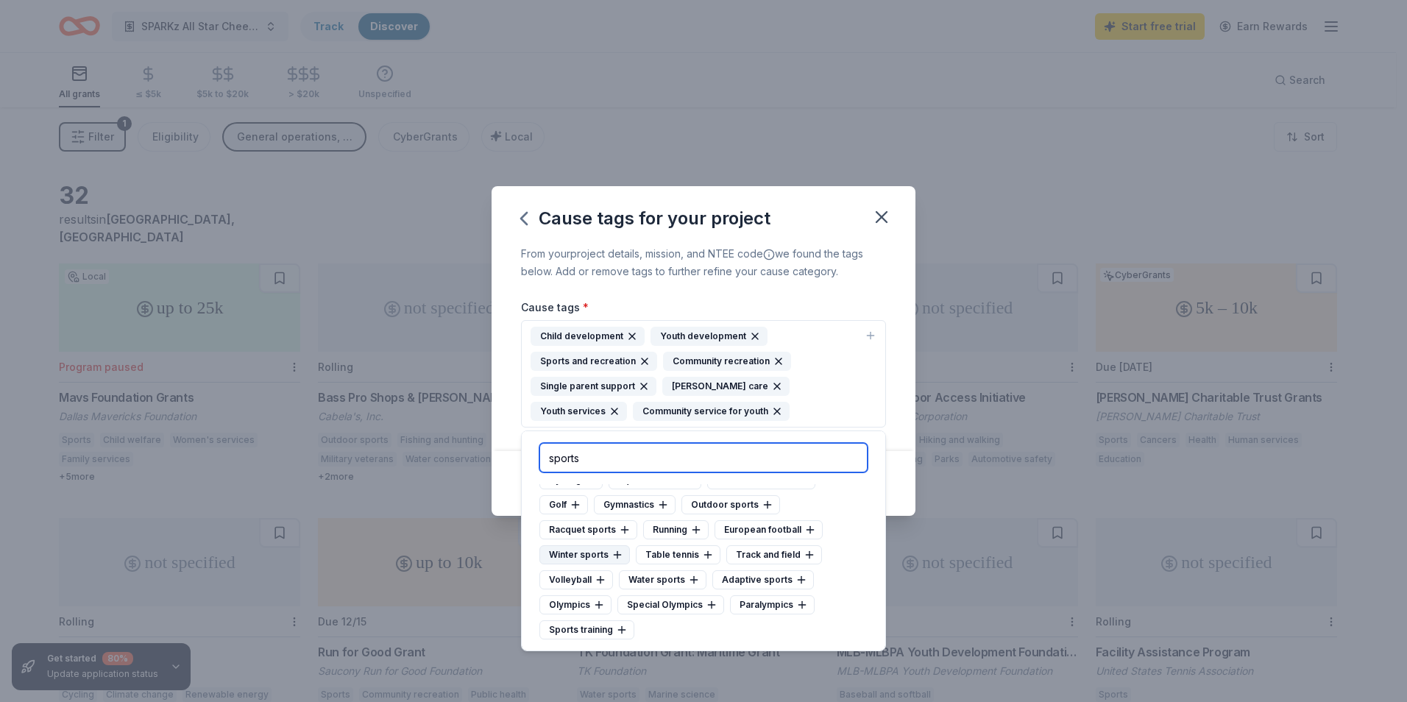
scroll to position [60, 0]
click at [579, 625] on div "Sports training" at bounding box center [586, 628] width 95 height 19
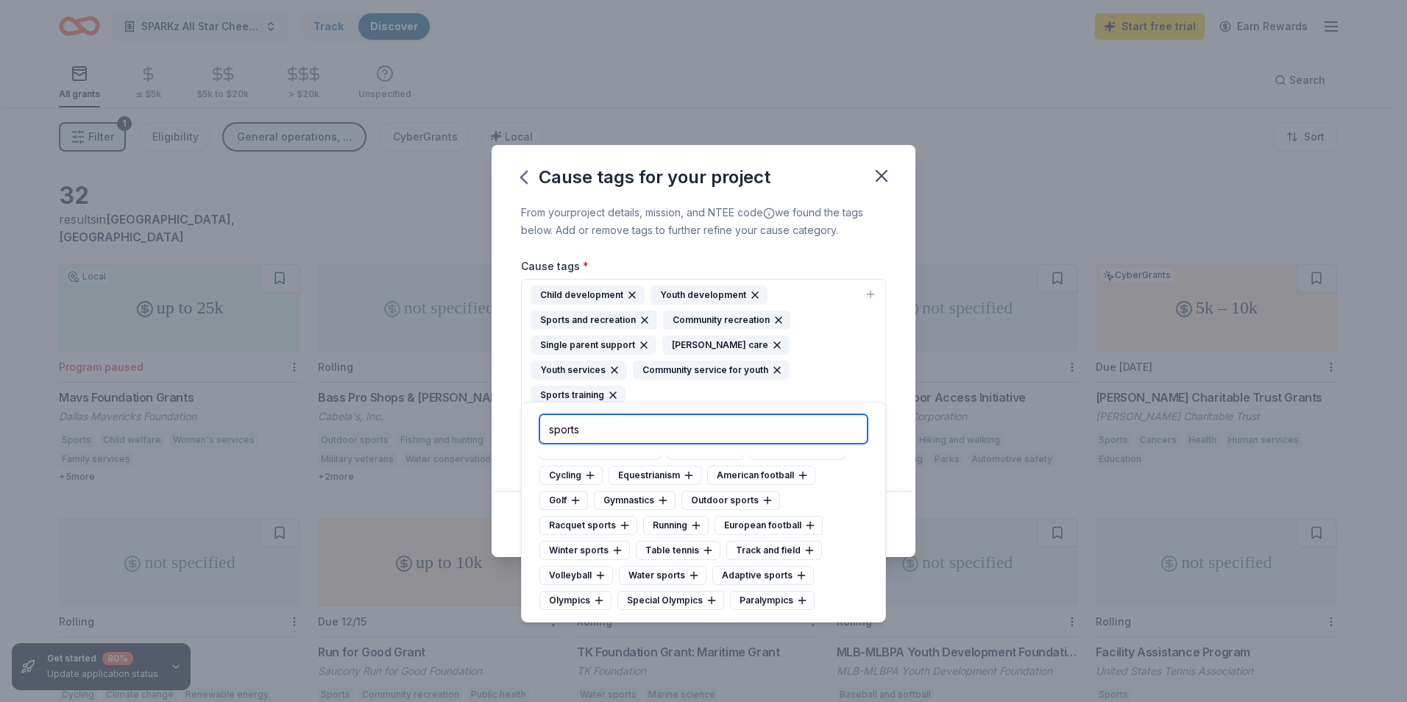
drag, startPoint x: 614, startPoint y: 431, endPoint x: 514, endPoint y: 427, distance: 100.9
click at [517, 427] on body "SPARKz All Star Cheer Gym Fundraiser Track Discover Start free trial Earn Rewar…" at bounding box center [698, 351] width 1396 height 702
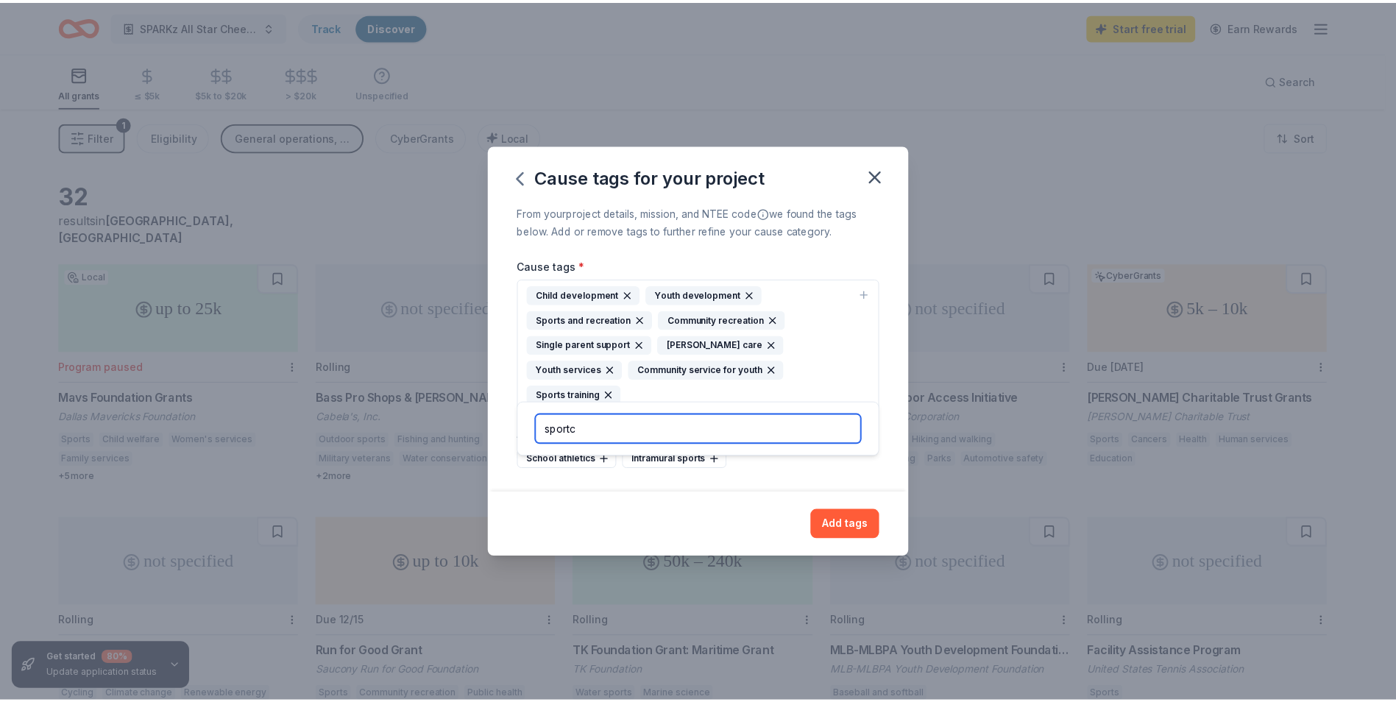
scroll to position [0, 0]
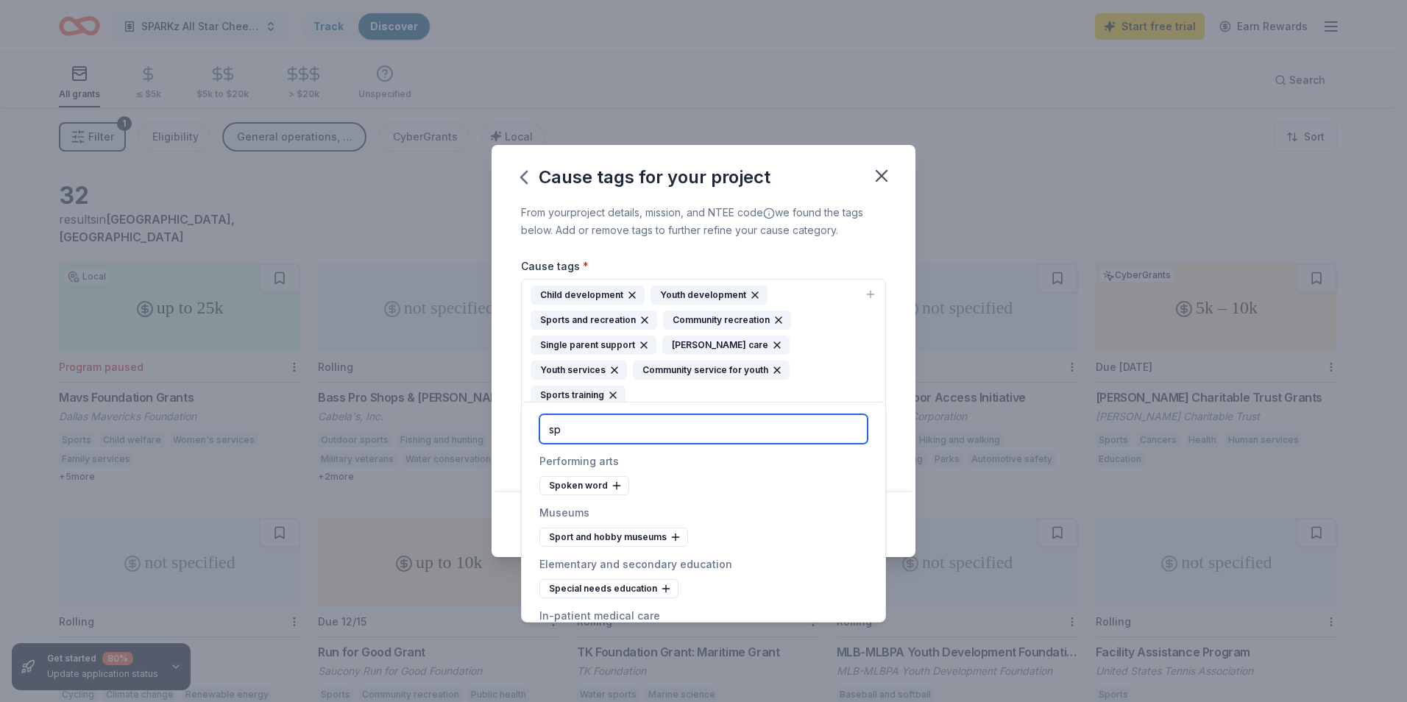
type input "s"
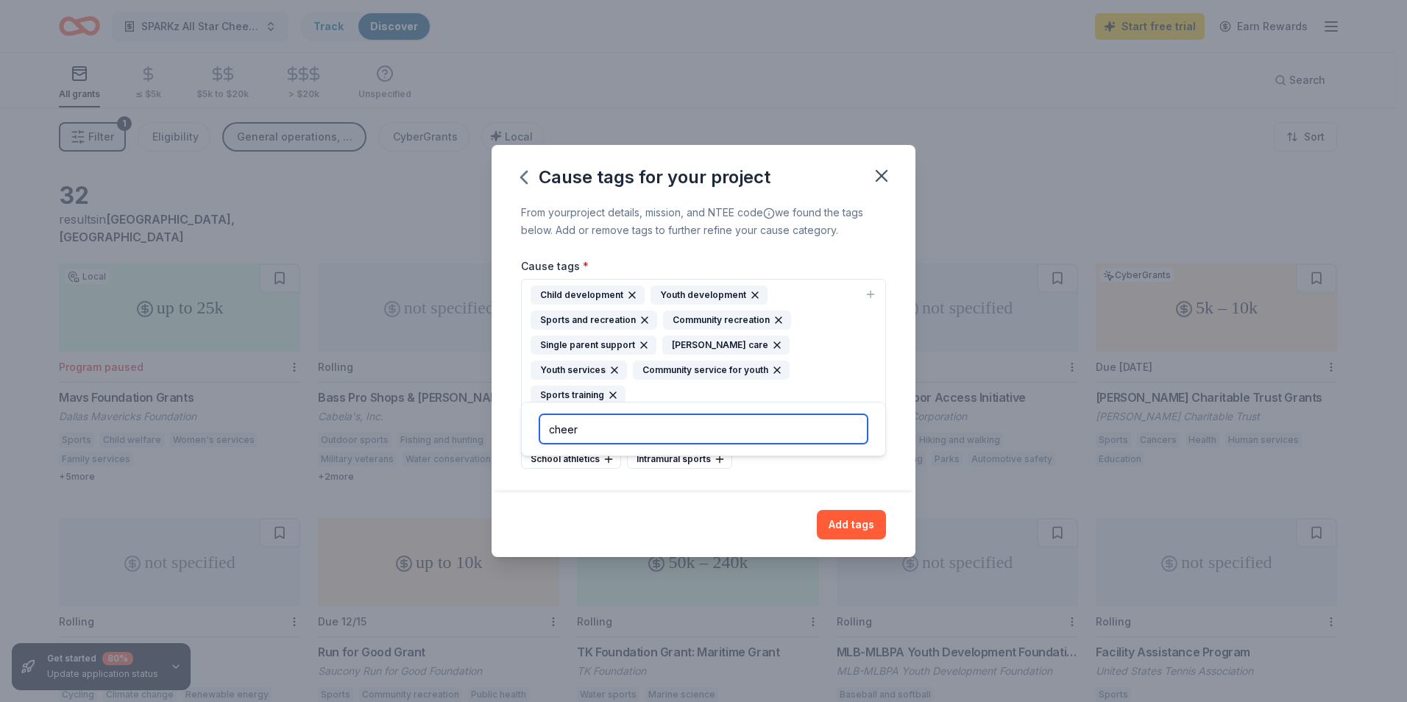
type input "cheer"
drag, startPoint x: 851, startPoint y: 266, endPoint x: 814, endPoint y: 305, distance: 54.6
click at [846, 271] on div "From your project details, mission, and NTEE code we found the tags below. Add …" at bounding box center [703, 348] width 424 height 289
click at [771, 351] on icon "button" at bounding box center [777, 345] width 12 height 12
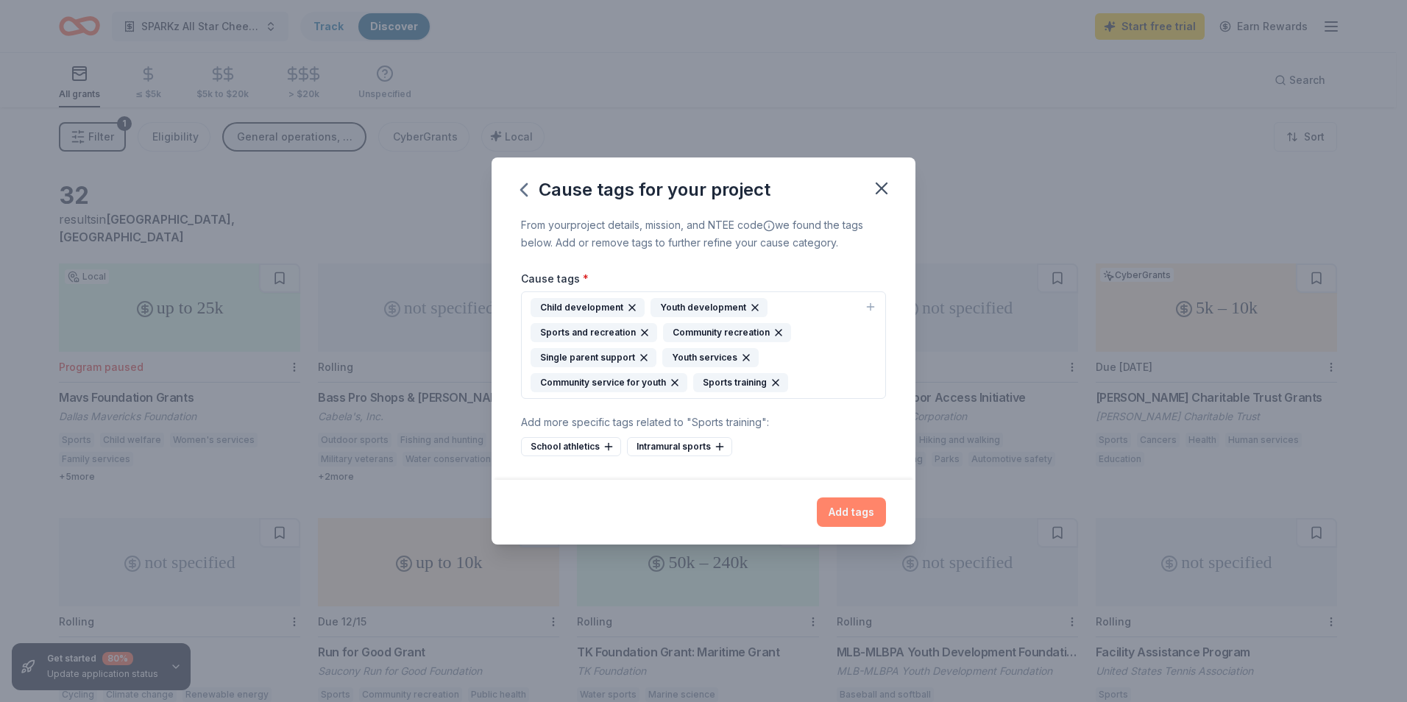
click at [833, 509] on button "Add tags" at bounding box center [851, 511] width 69 height 29
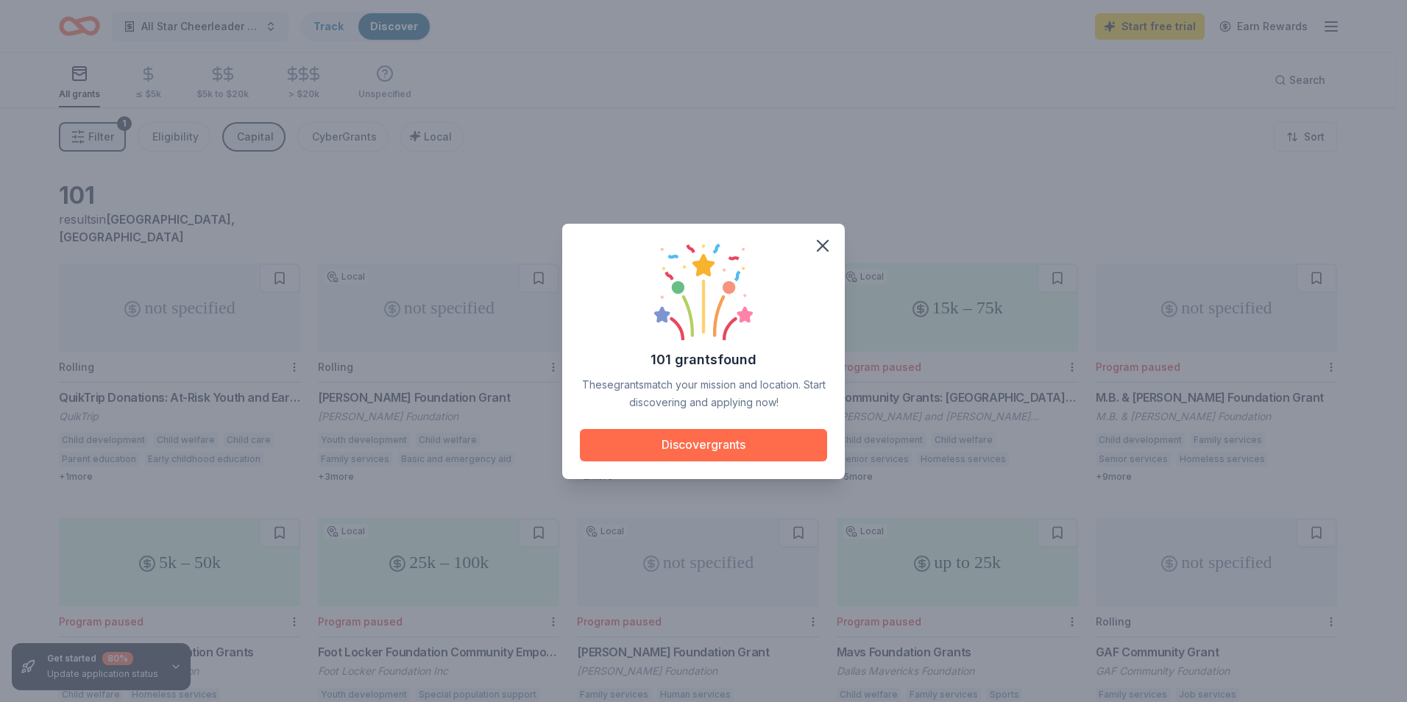
click at [744, 452] on button "Discover grants" at bounding box center [703, 445] width 247 height 32
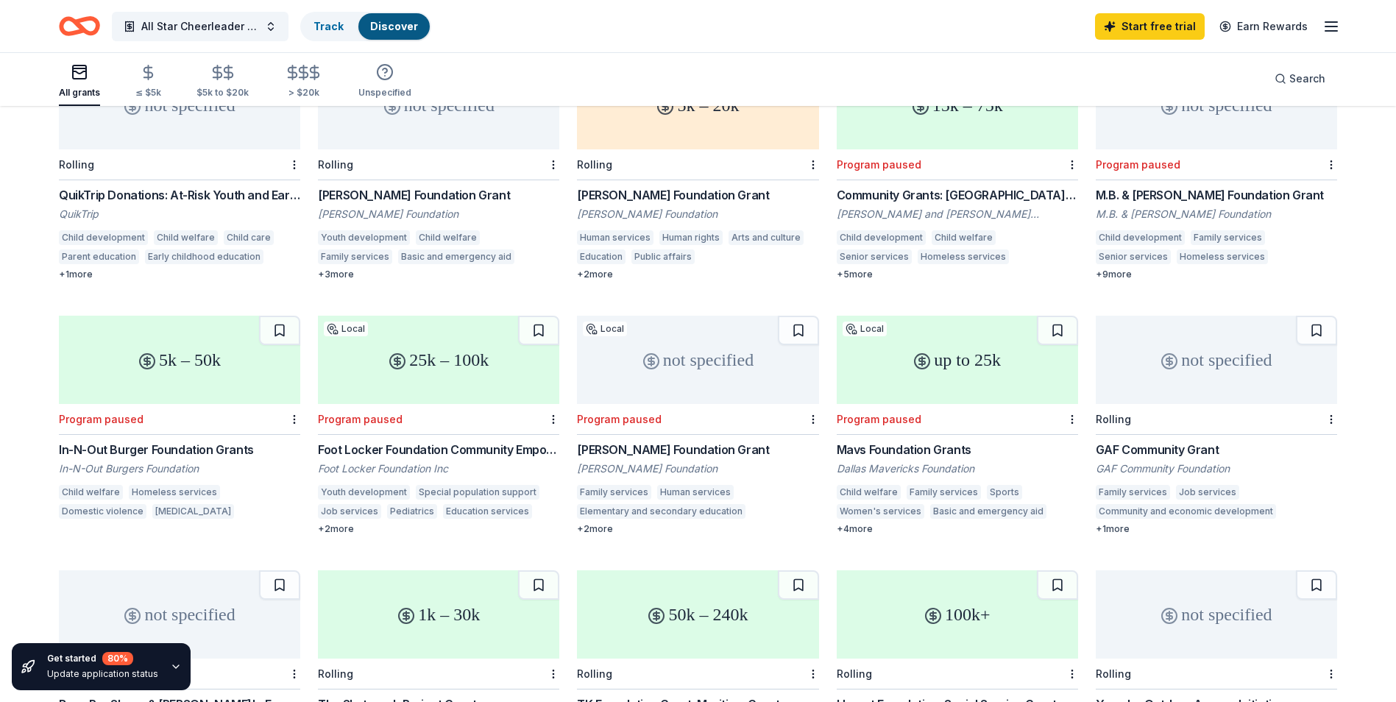
scroll to position [221, 0]
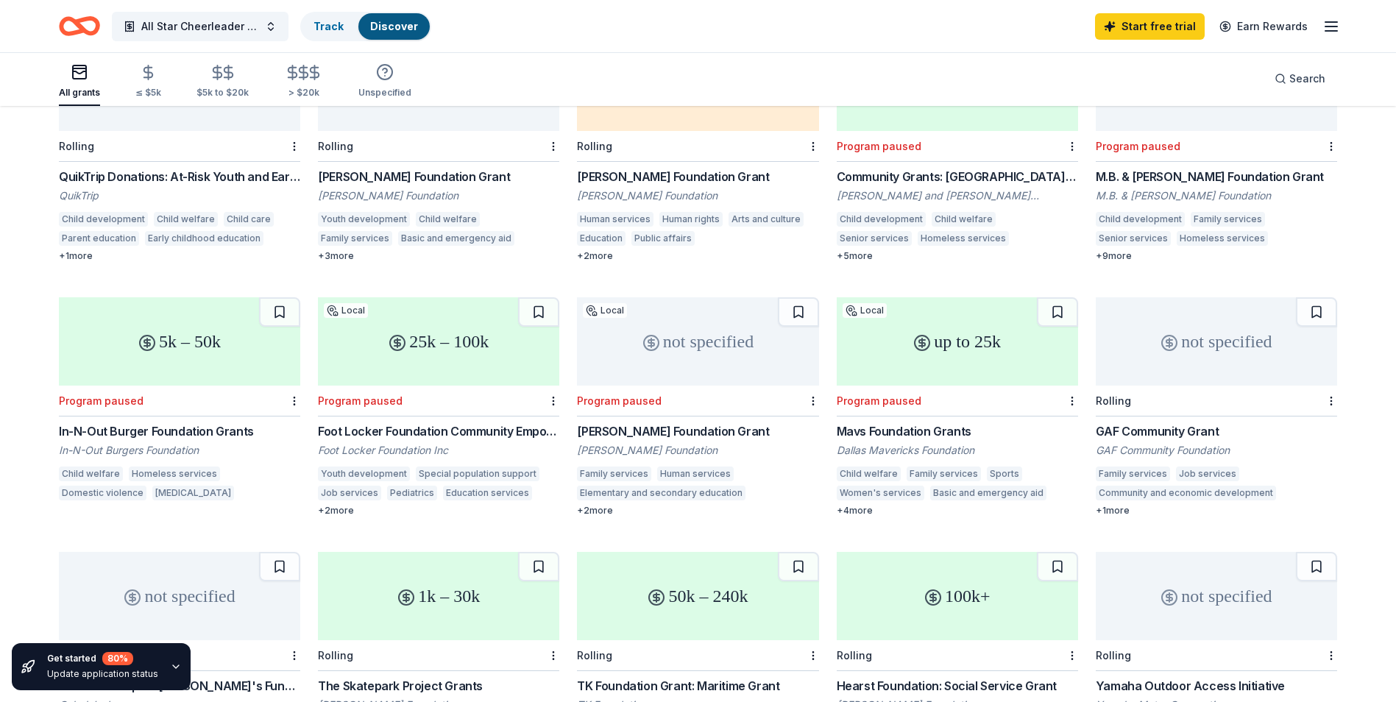
click at [336, 505] on div "+ 2 more" at bounding box center [438, 511] width 241 height 12
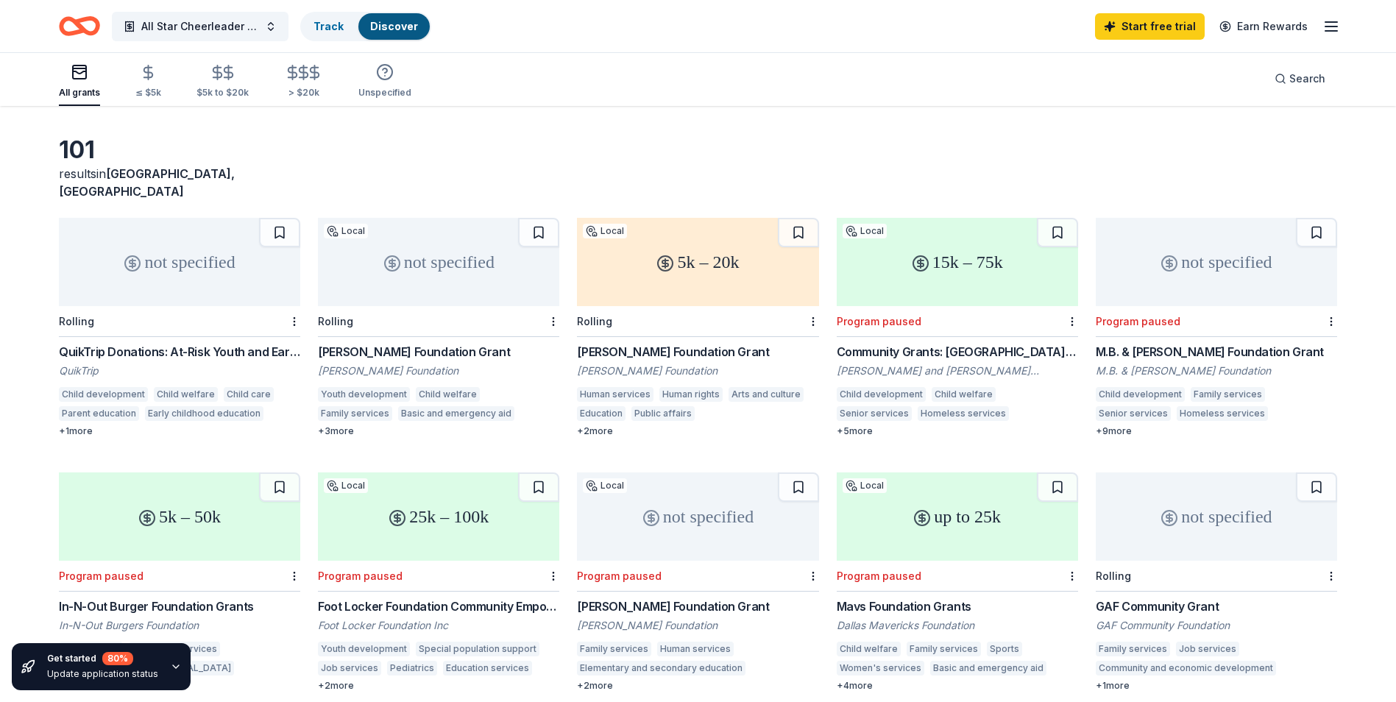
scroll to position [147, 0]
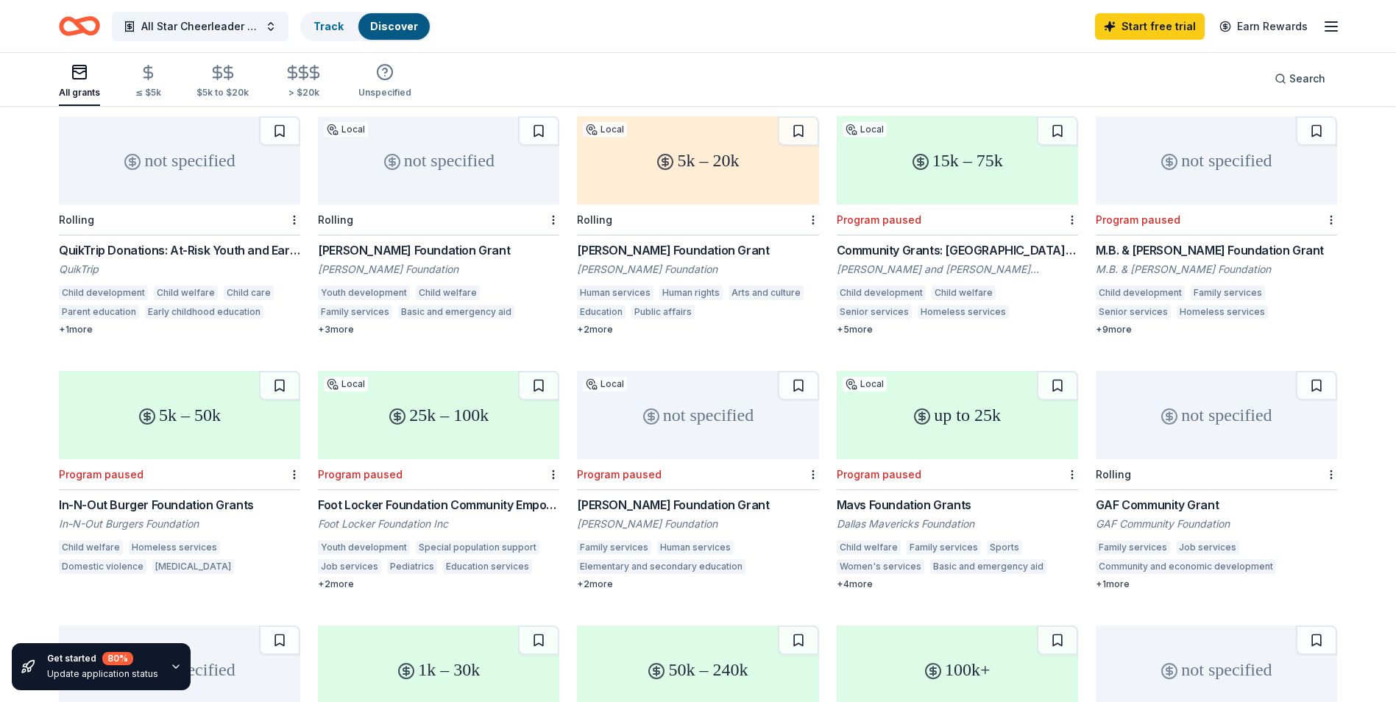
click at [90, 324] on div "+ 1 more" at bounding box center [179, 330] width 241 height 12
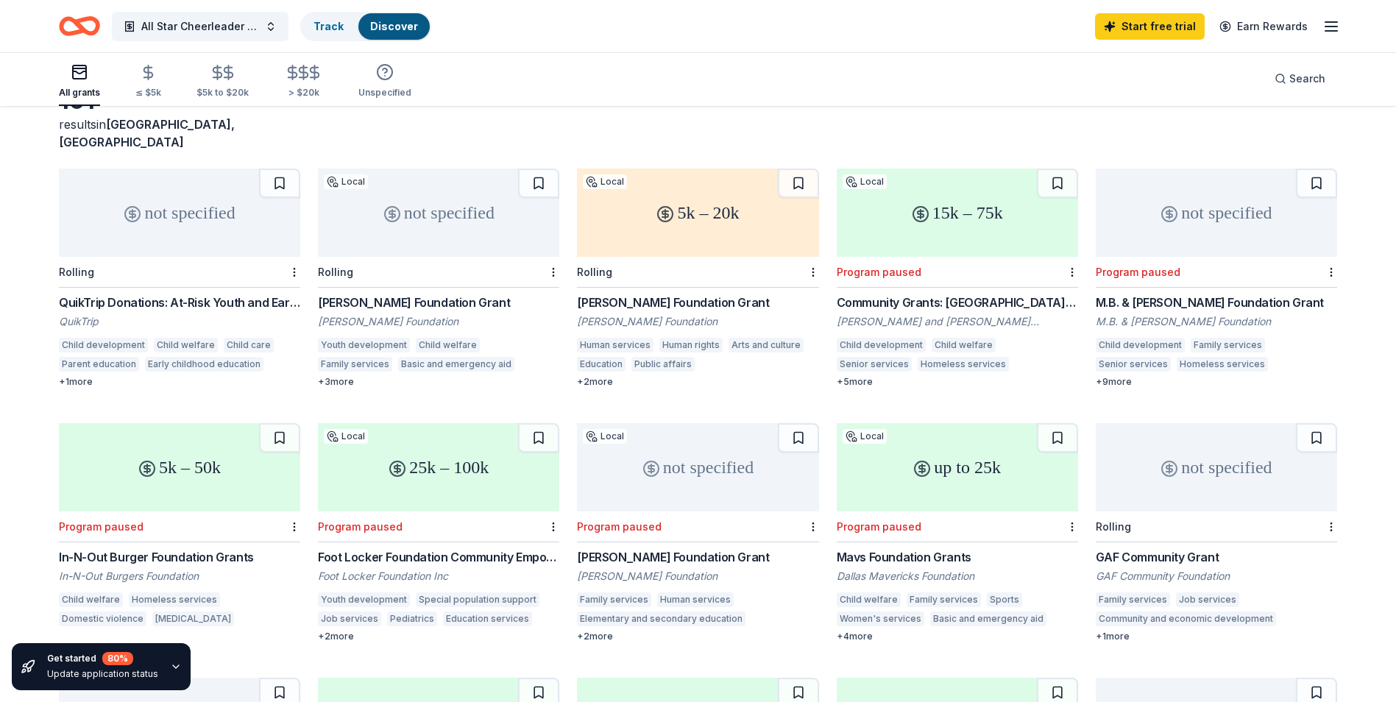
scroll to position [74, 0]
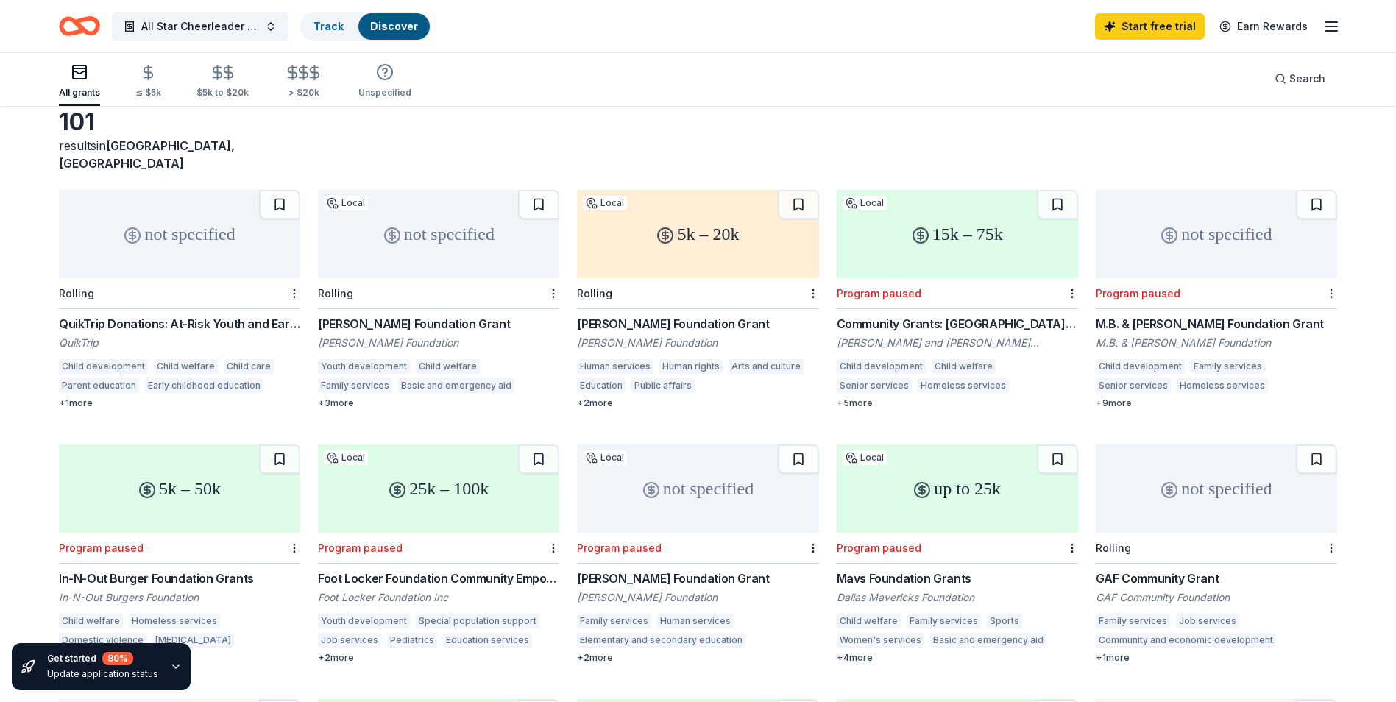
click at [333, 397] on div "+ 3 more" at bounding box center [438, 403] width 241 height 12
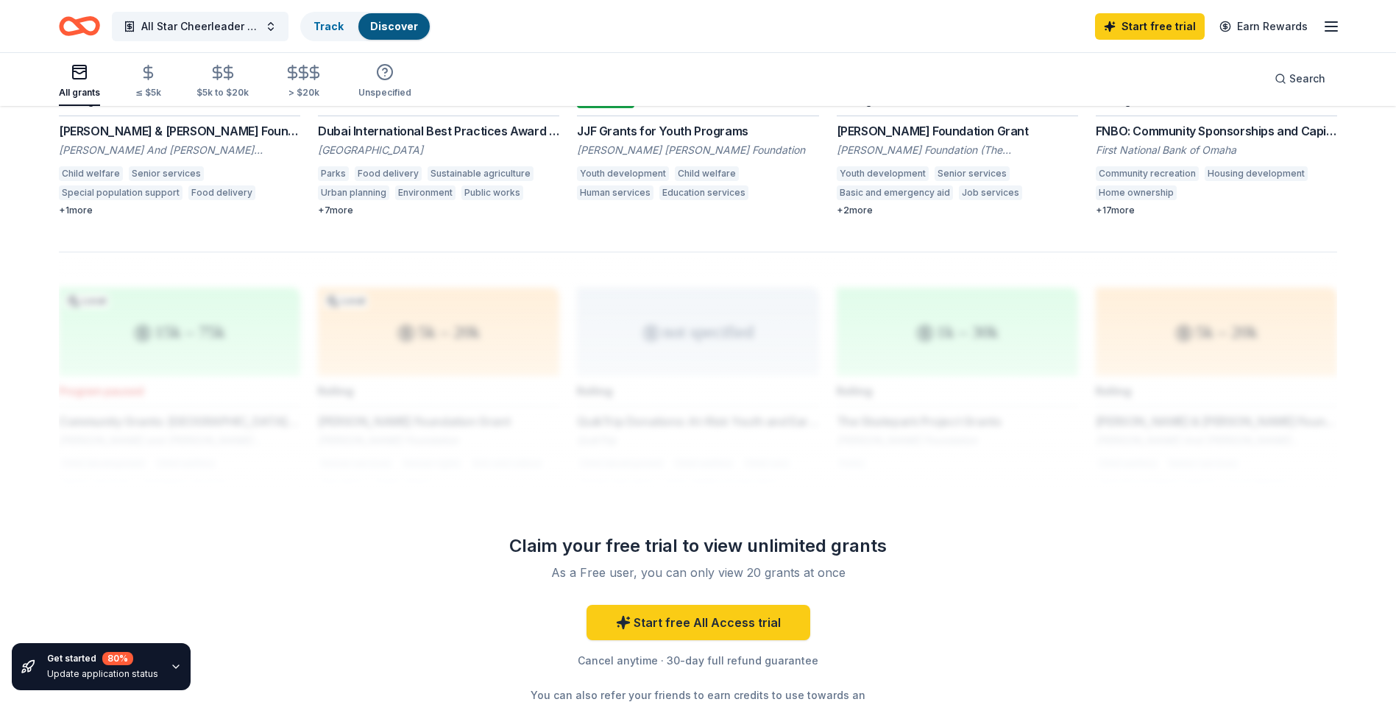
scroll to position [1152, 0]
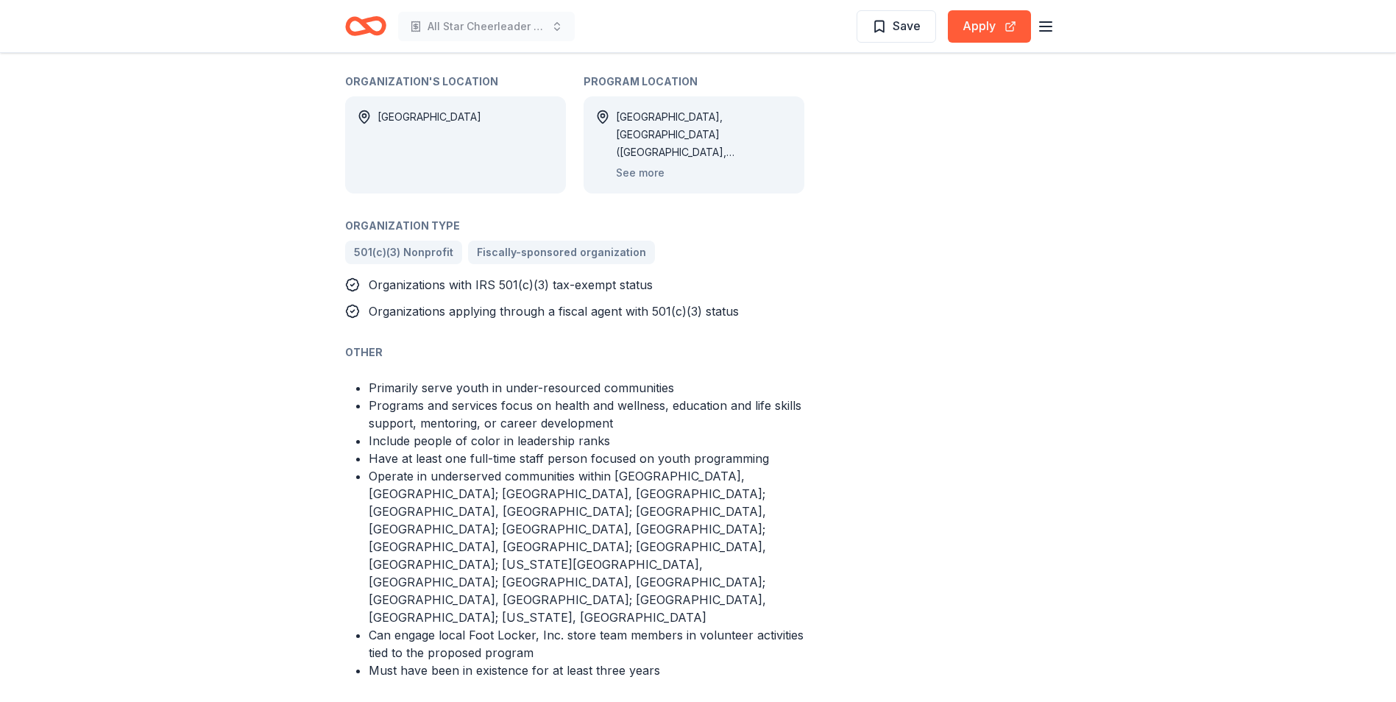
scroll to position [883, 0]
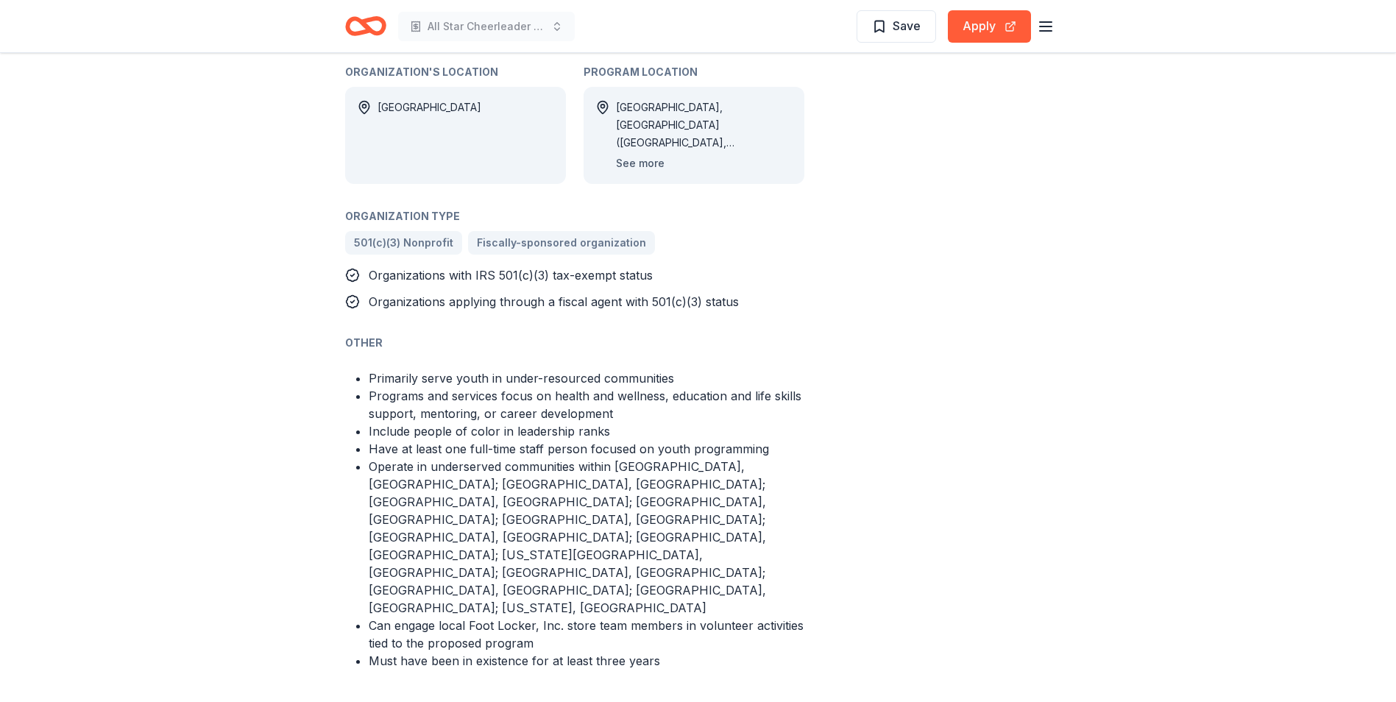
click at [628, 160] on button "See more" at bounding box center [640, 163] width 49 height 18
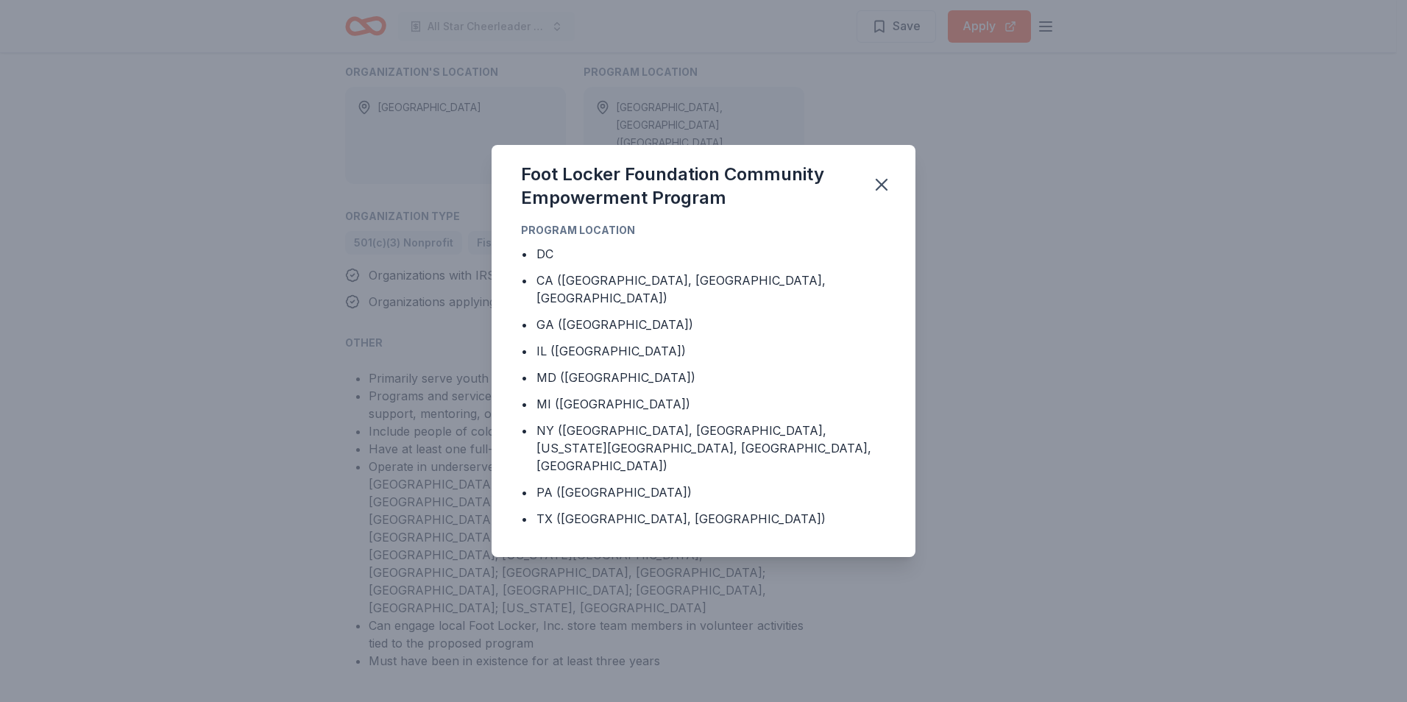
click at [1021, 419] on div "Foot Locker Foundation Community Empowerment Program Program Location • DC • [G…" at bounding box center [703, 351] width 1407 height 702
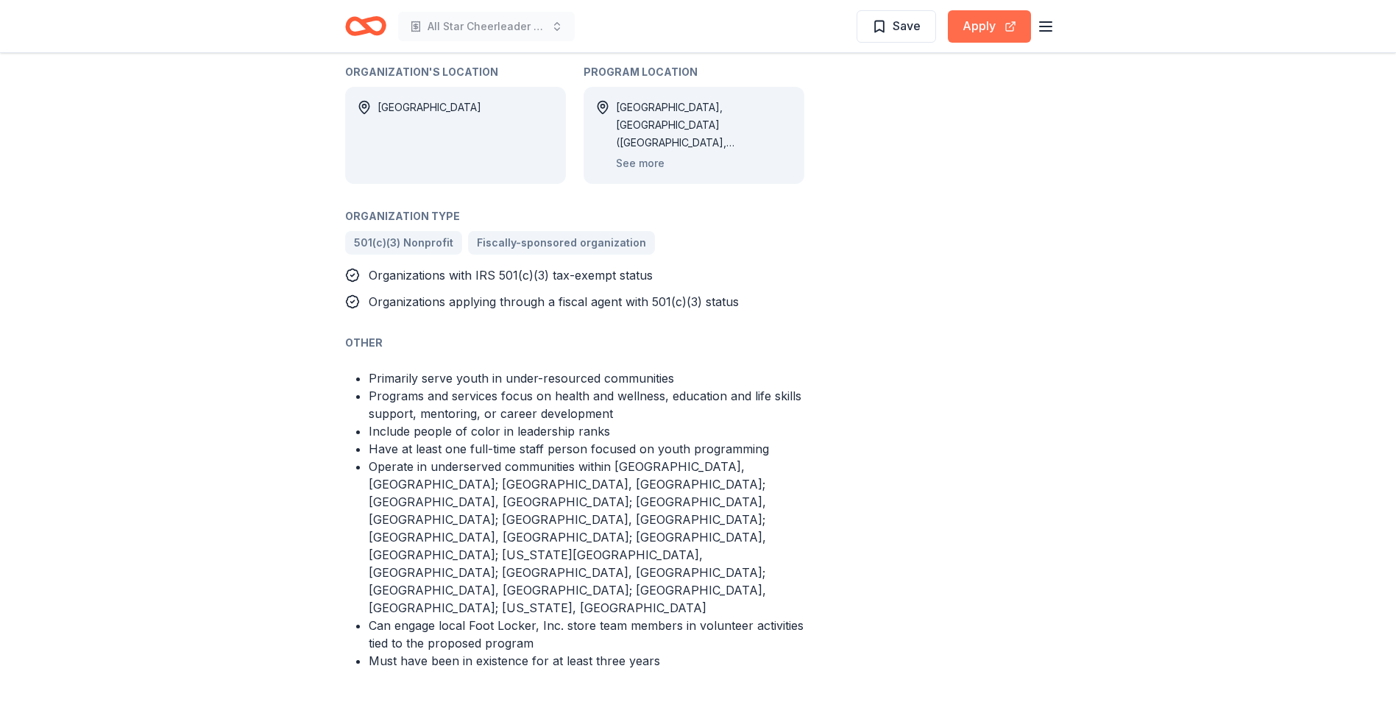
click at [961, 31] on button "Apply" at bounding box center [989, 26] width 83 height 32
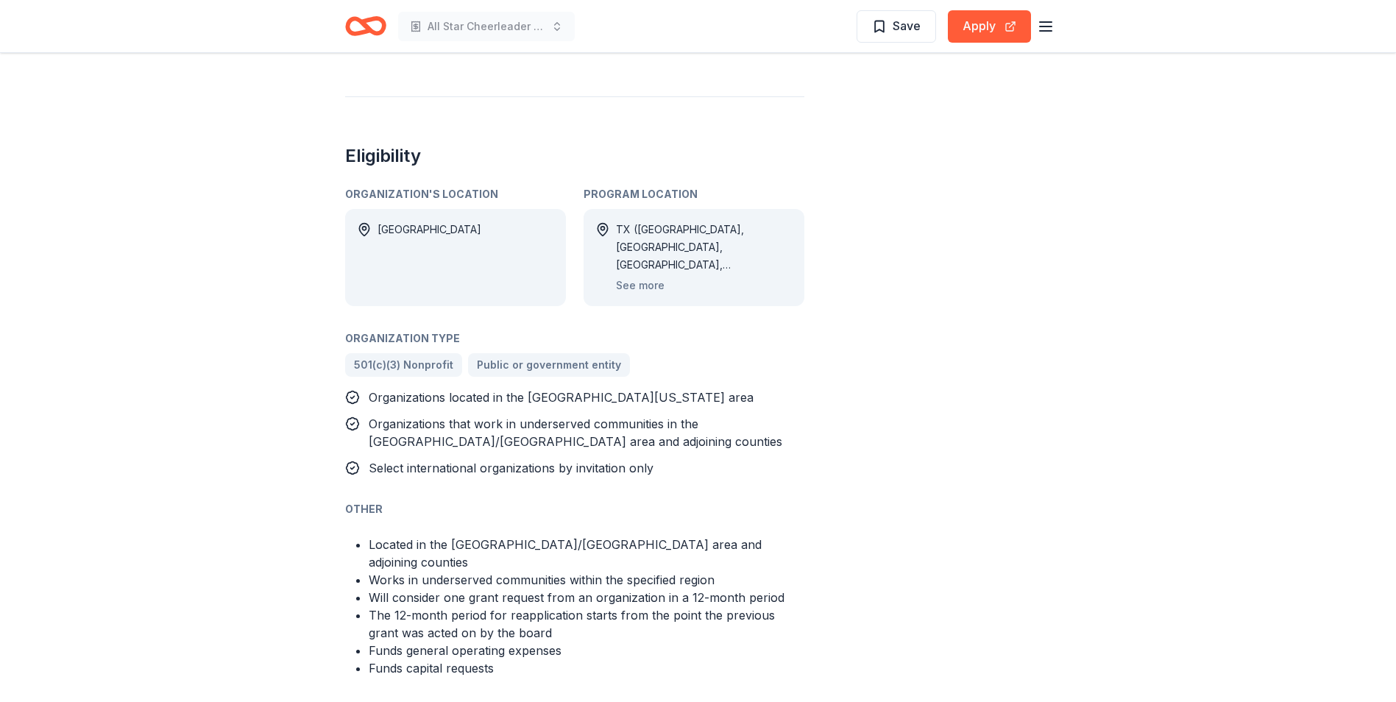
scroll to position [662, 0]
click at [973, 32] on button "Apply" at bounding box center [989, 26] width 83 height 32
